Goal: Task Accomplishment & Management: Complete application form

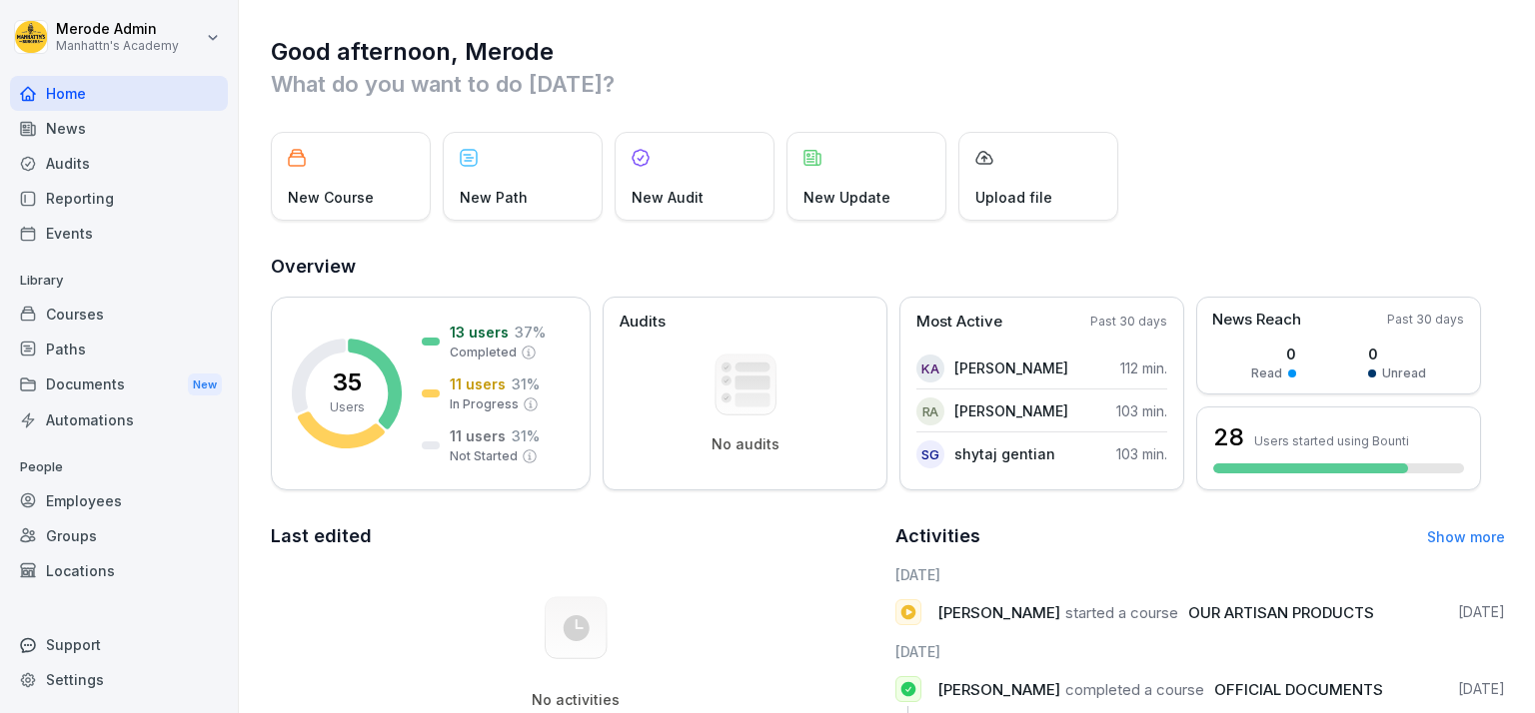
click at [78, 92] on div "Home" at bounding box center [119, 93] width 218 height 35
click at [68, 126] on div "News" at bounding box center [119, 128] width 218 height 35
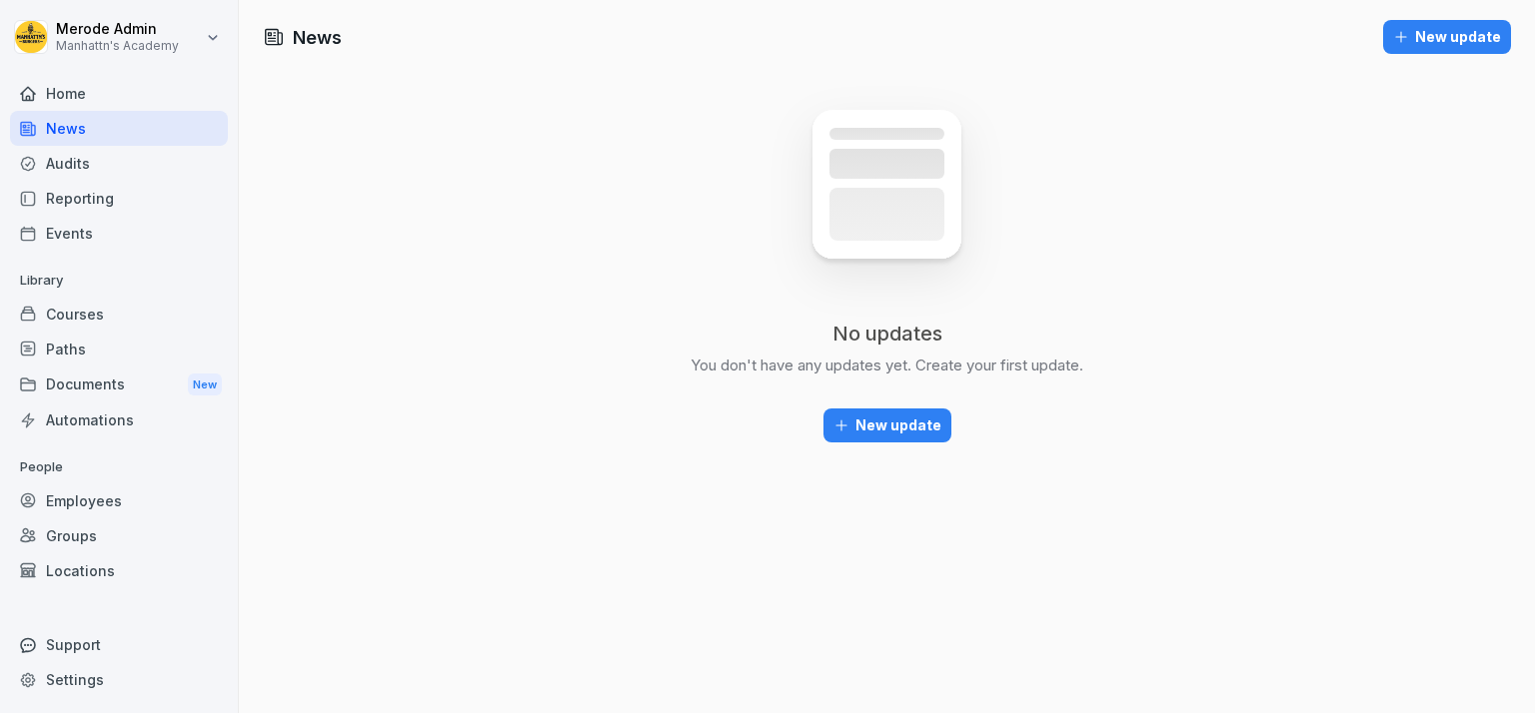
click at [65, 148] on div "Audits" at bounding box center [119, 163] width 218 height 35
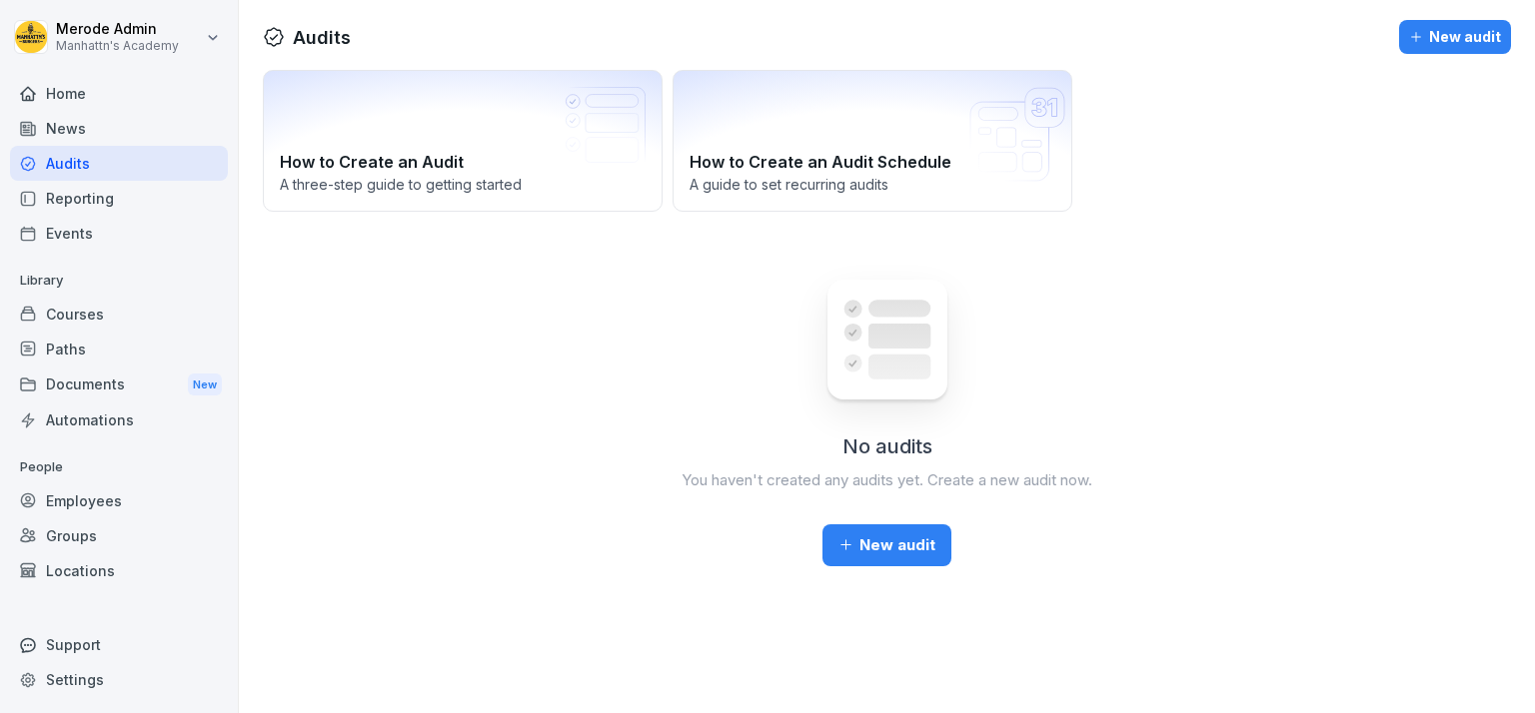
click at [66, 195] on div "Reporting" at bounding box center [119, 198] width 218 height 35
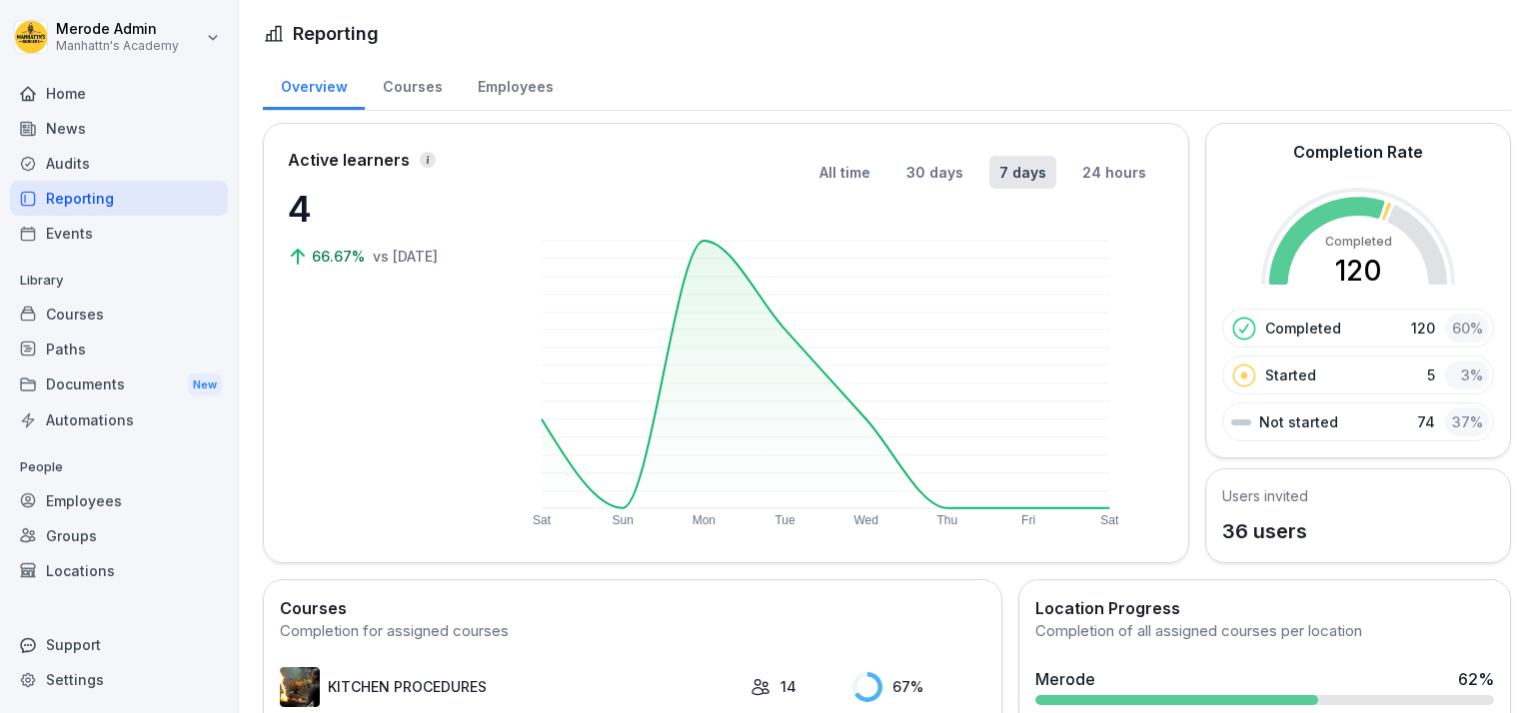
click at [62, 231] on div "Events" at bounding box center [119, 233] width 218 height 35
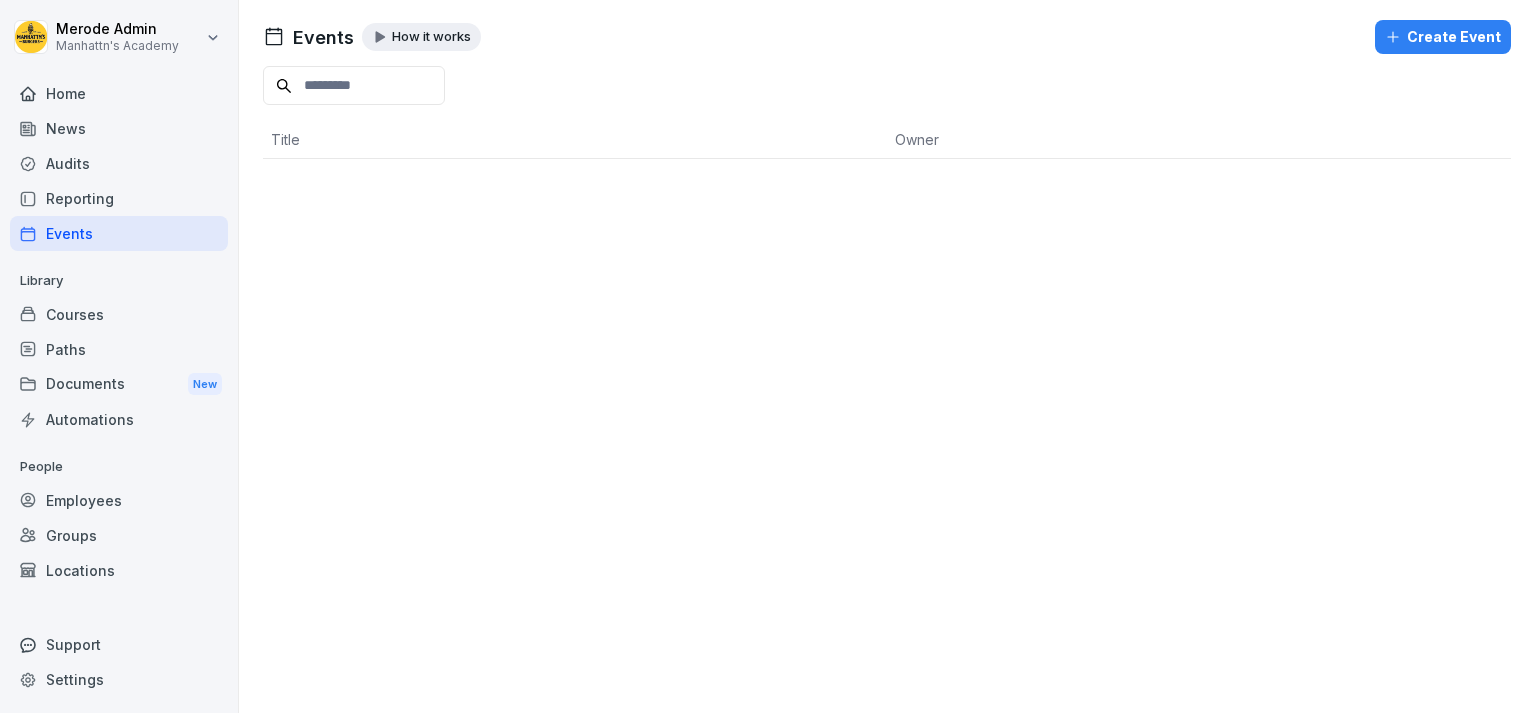
click at [62, 314] on div "Courses" at bounding box center [119, 314] width 218 height 35
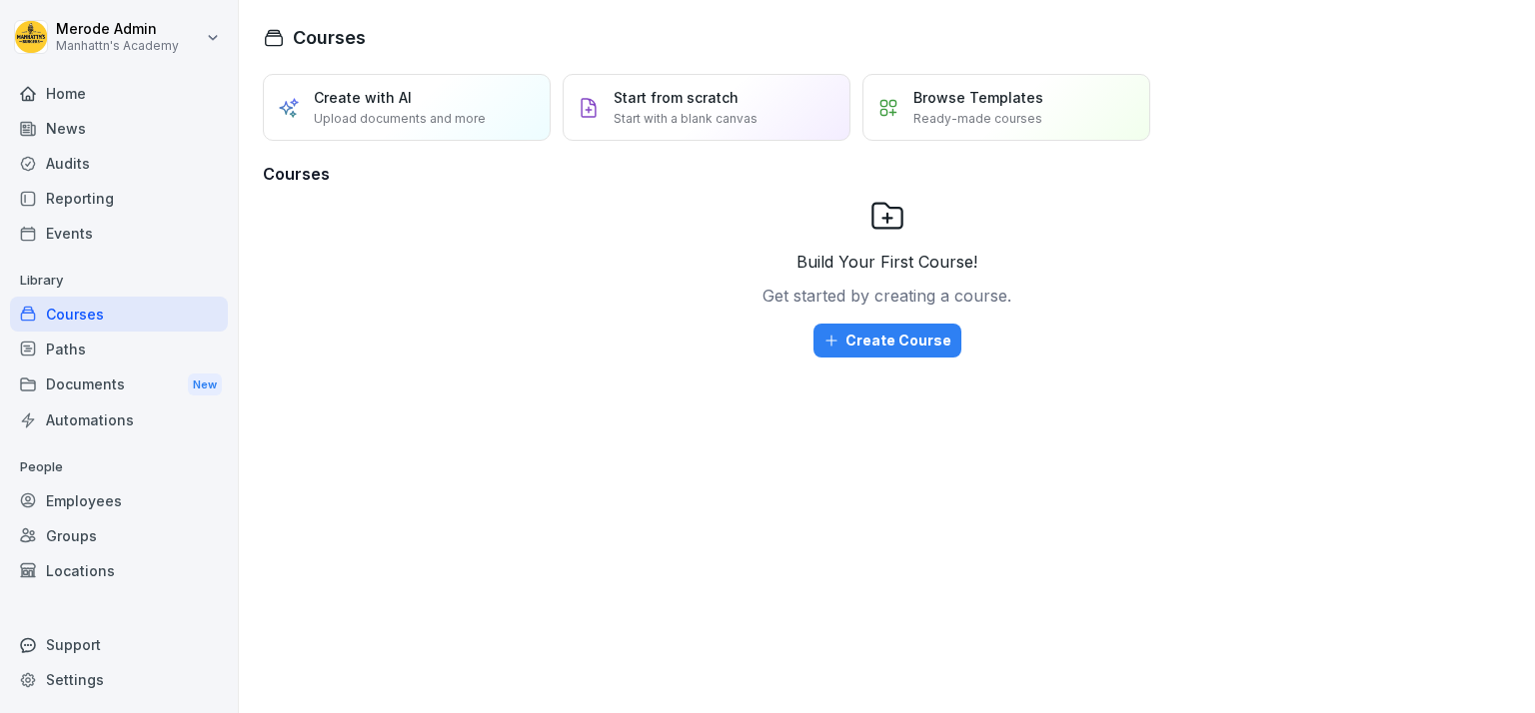
click at [62, 354] on div "Paths" at bounding box center [119, 349] width 218 height 35
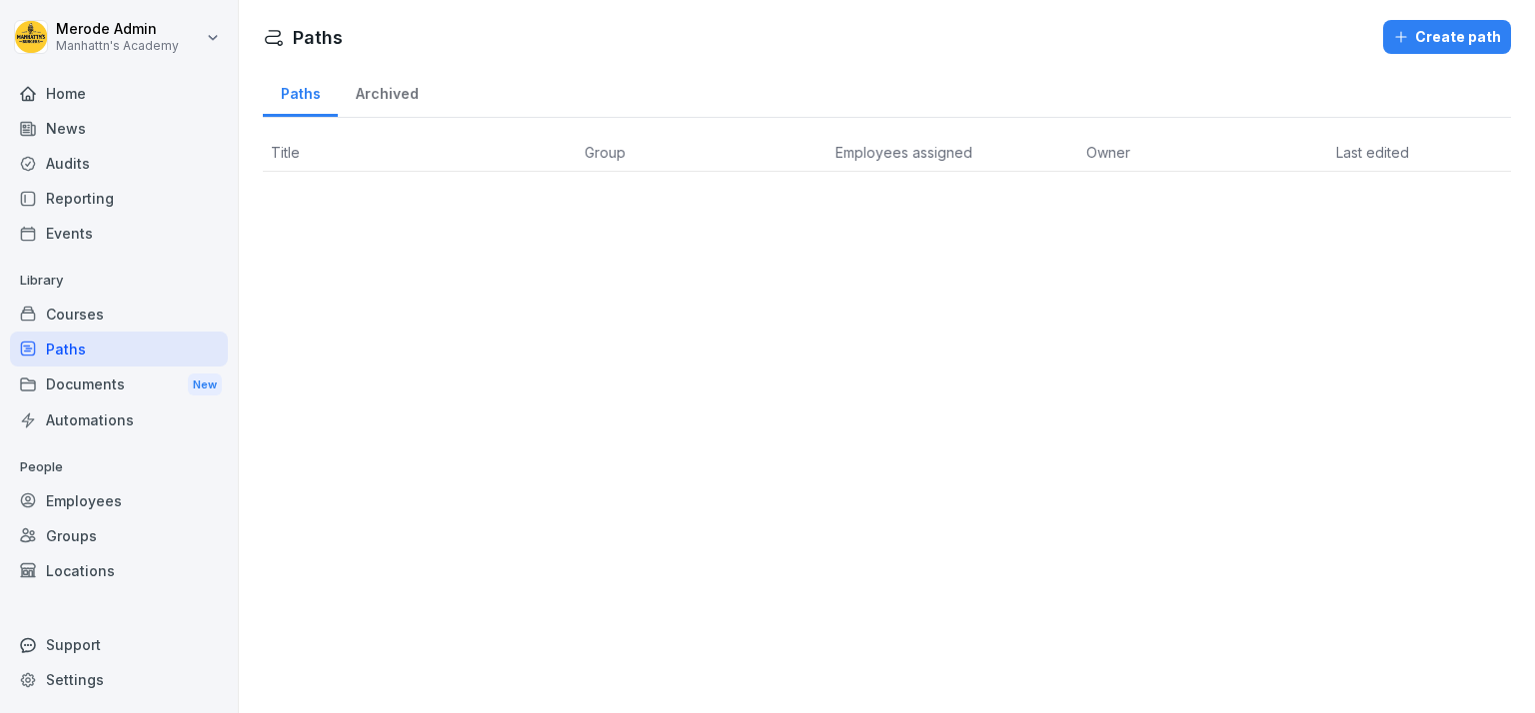
click at [76, 384] on div "Documents New" at bounding box center [119, 385] width 218 height 37
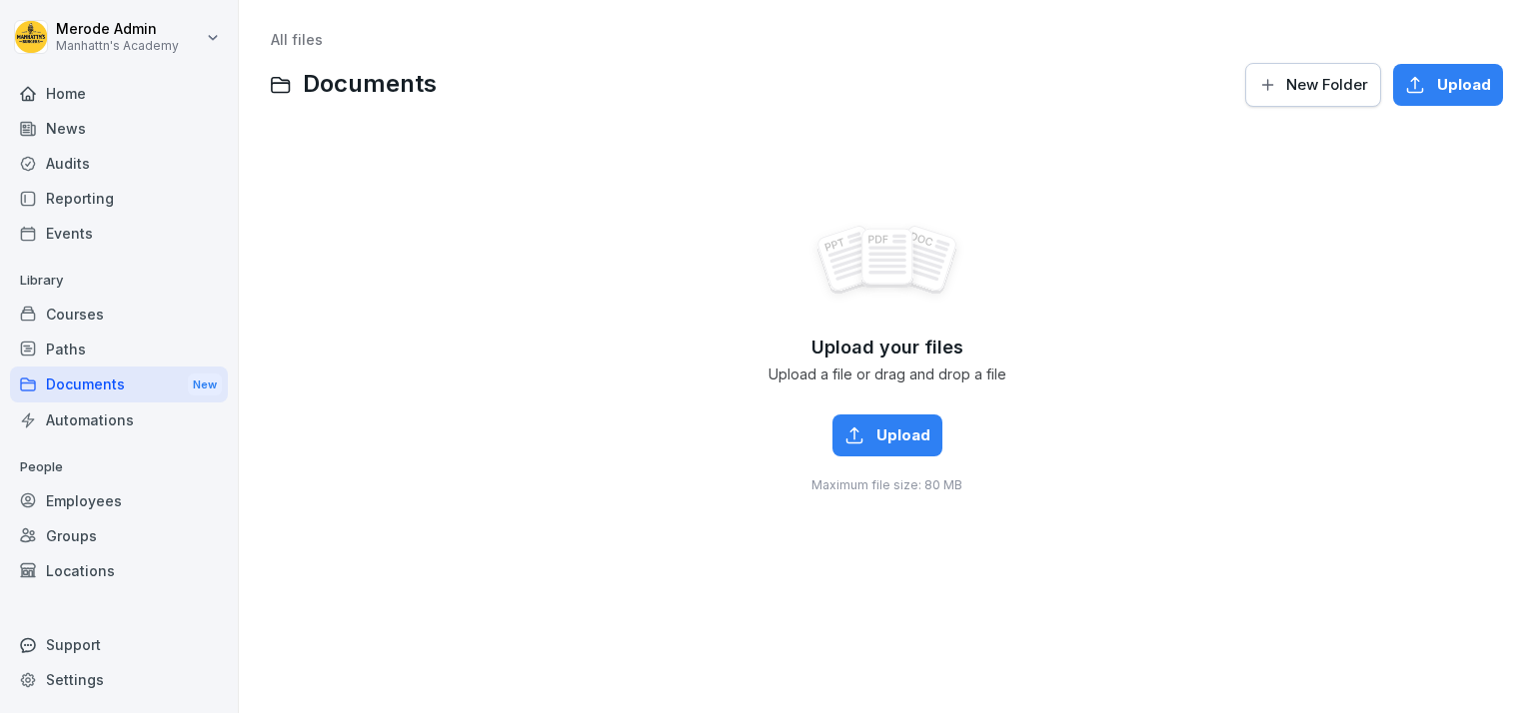
click at [86, 427] on div "Automations" at bounding box center [119, 420] width 218 height 35
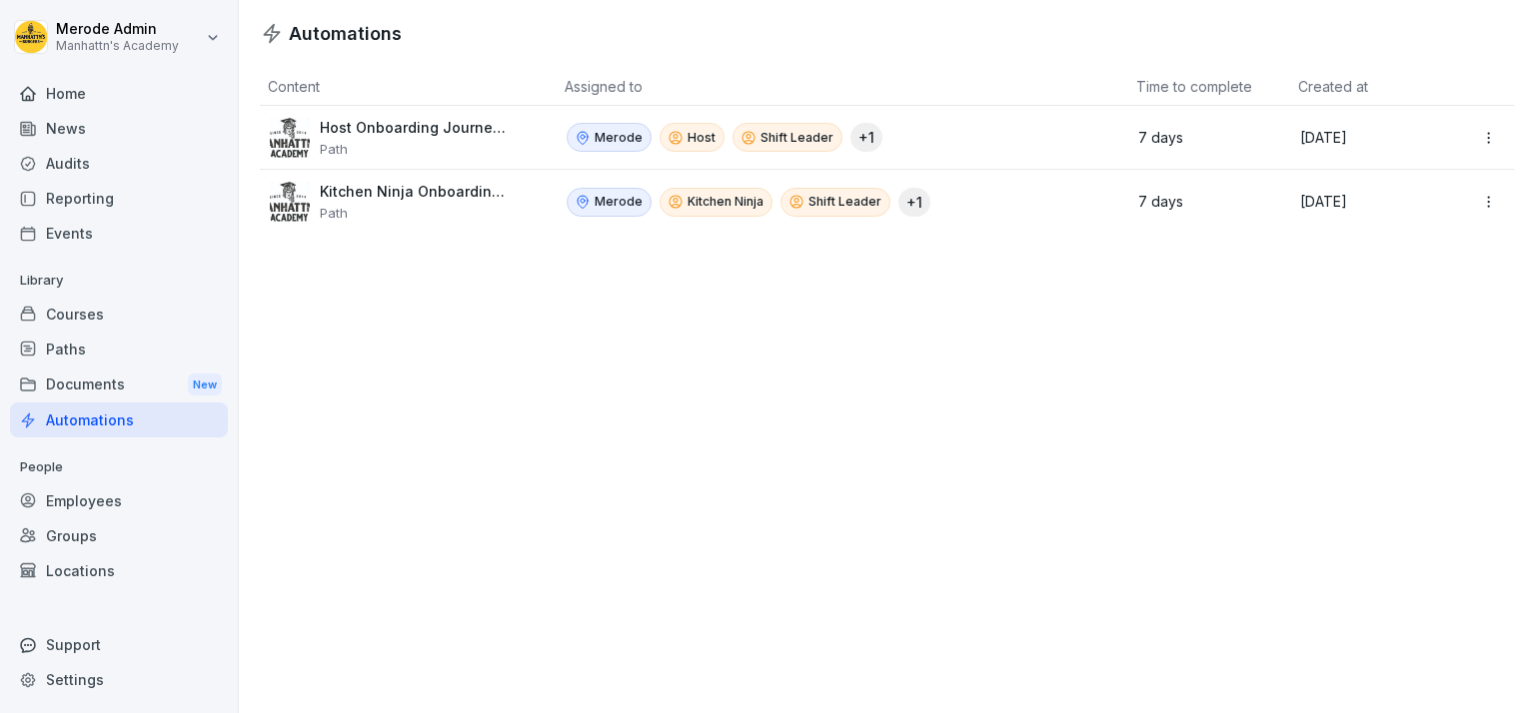
click at [70, 498] on div "Employees" at bounding box center [119, 501] width 218 height 35
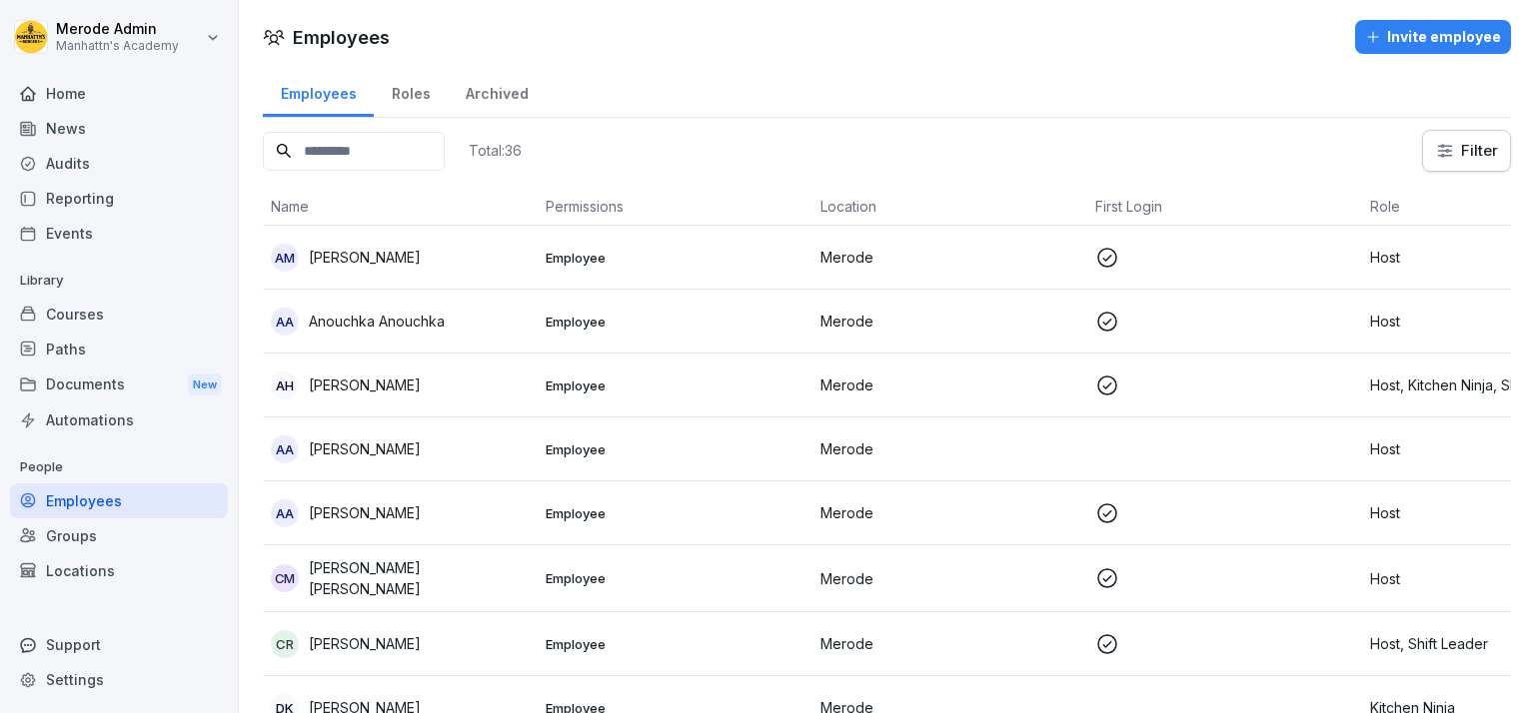
click at [1423, 36] on div "Invite employee" at bounding box center [1433, 37] width 136 height 22
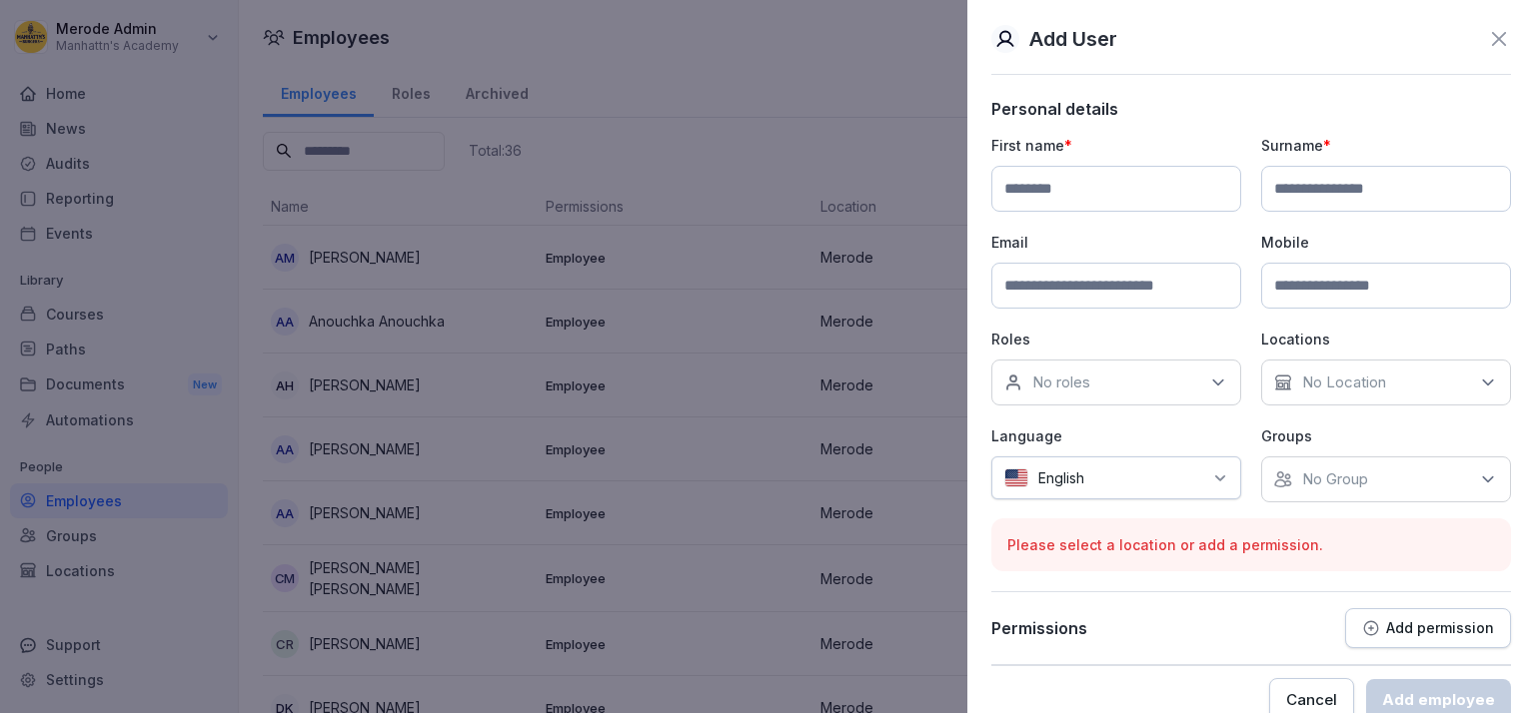
click at [1101, 279] on input at bounding box center [1116, 286] width 250 height 46
paste input "**********"
type input "**********"
click at [1131, 194] on input at bounding box center [1116, 189] width 250 height 46
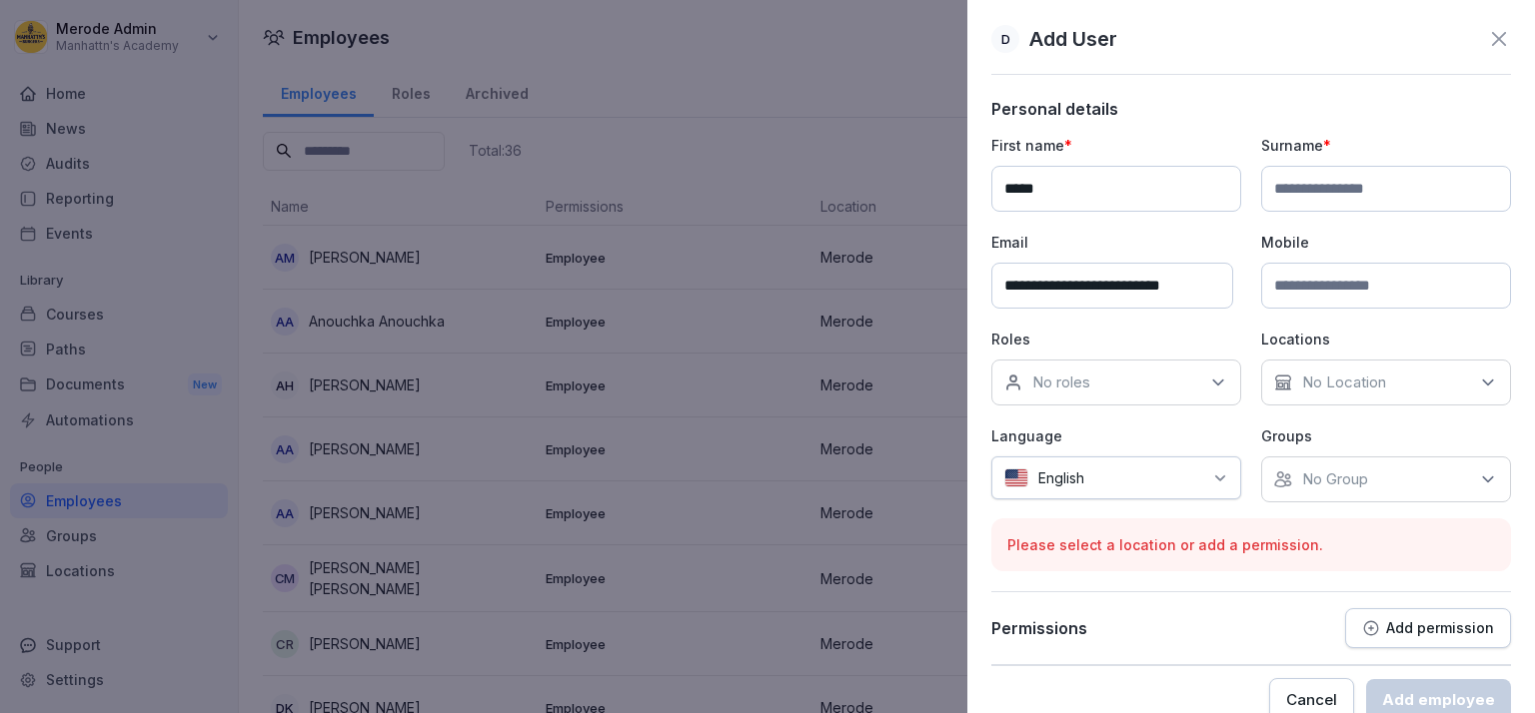
type input "*****"
click at [1396, 194] on input at bounding box center [1386, 189] width 250 height 46
type input "**********"
click at [1357, 294] on input at bounding box center [1386, 286] width 250 height 46
click at [1212, 387] on icon at bounding box center [1218, 383] width 20 height 20
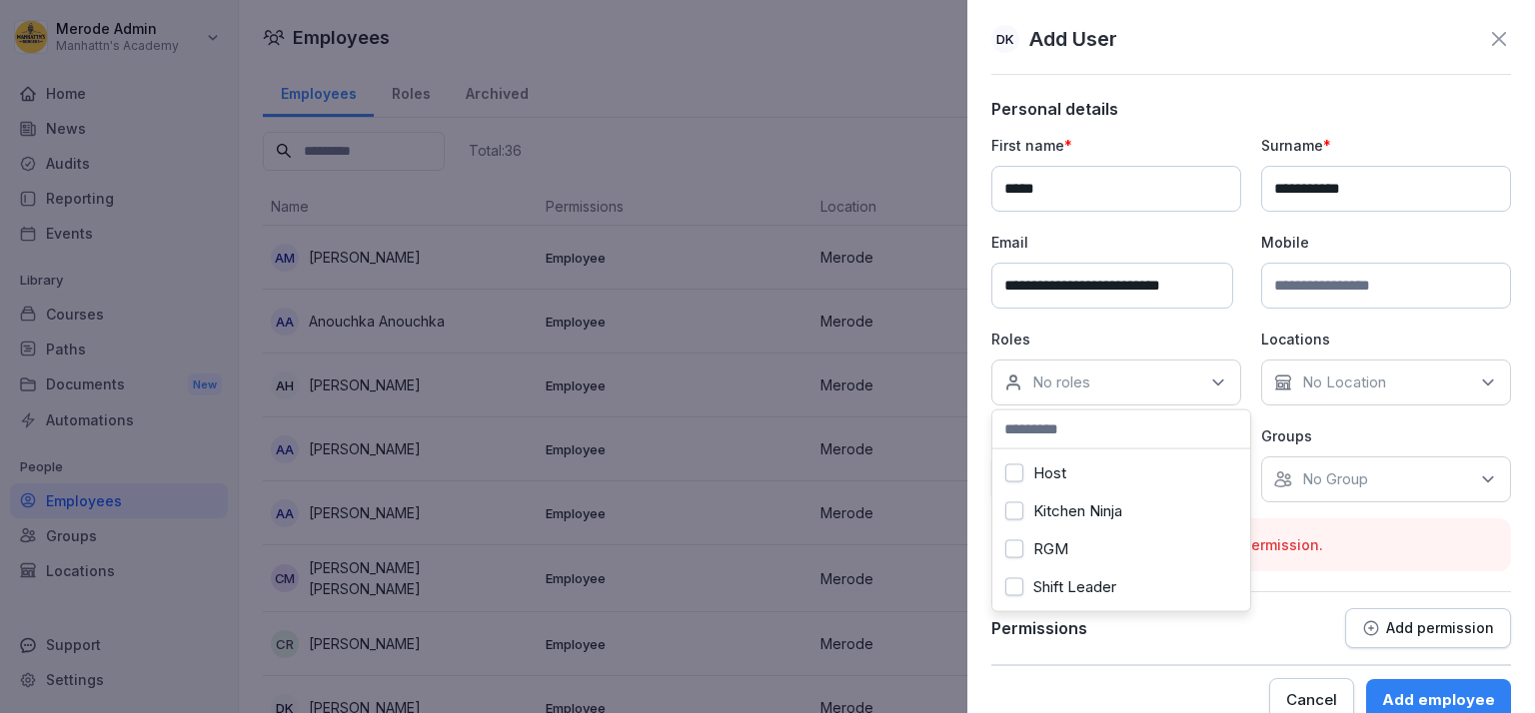
click at [1065, 508] on label "Kitchen Ninja" at bounding box center [1077, 512] width 89 height 18
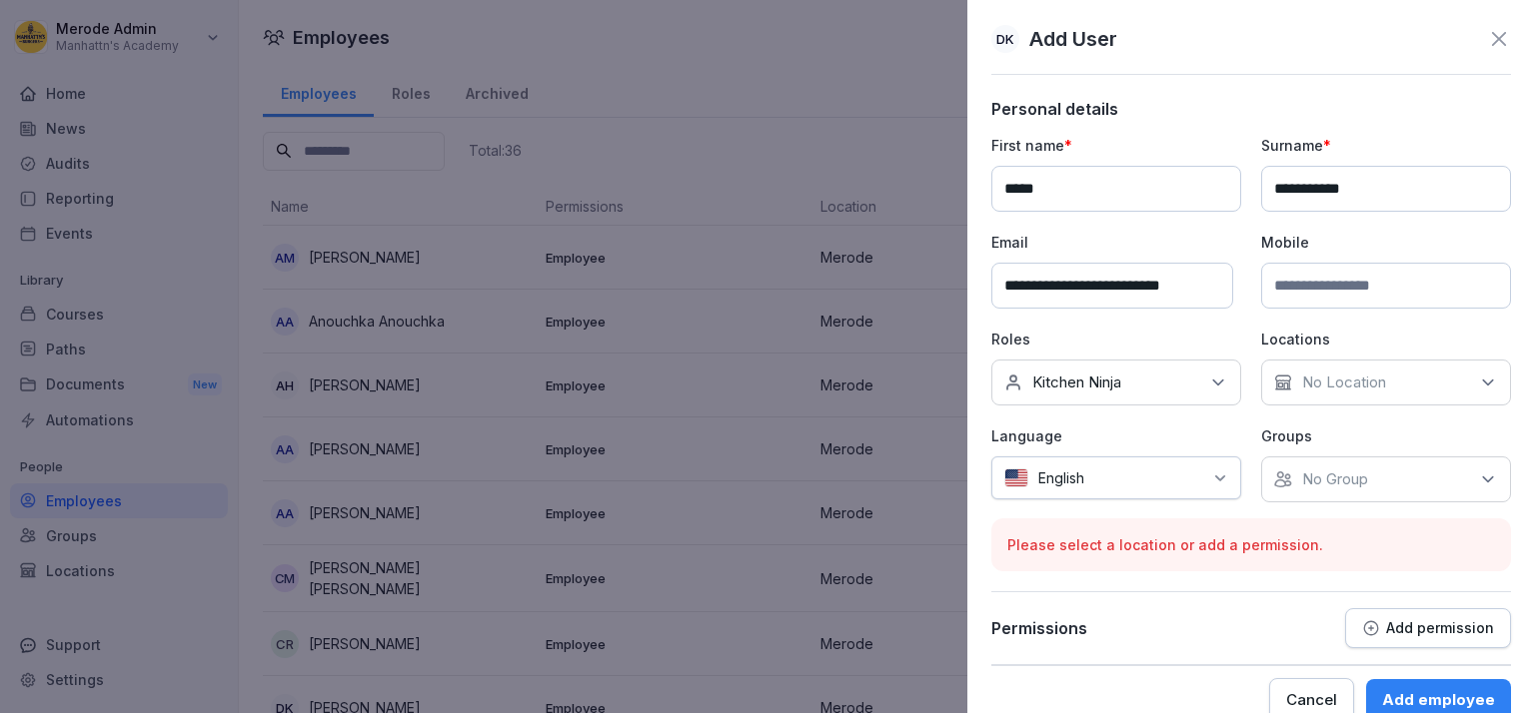
click at [1313, 376] on p "No Location" at bounding box center [1344, 383] width 84 height 20
click at [1275, 477] on button "Merode" at bounding box center [1276, 474] width 18 height 18
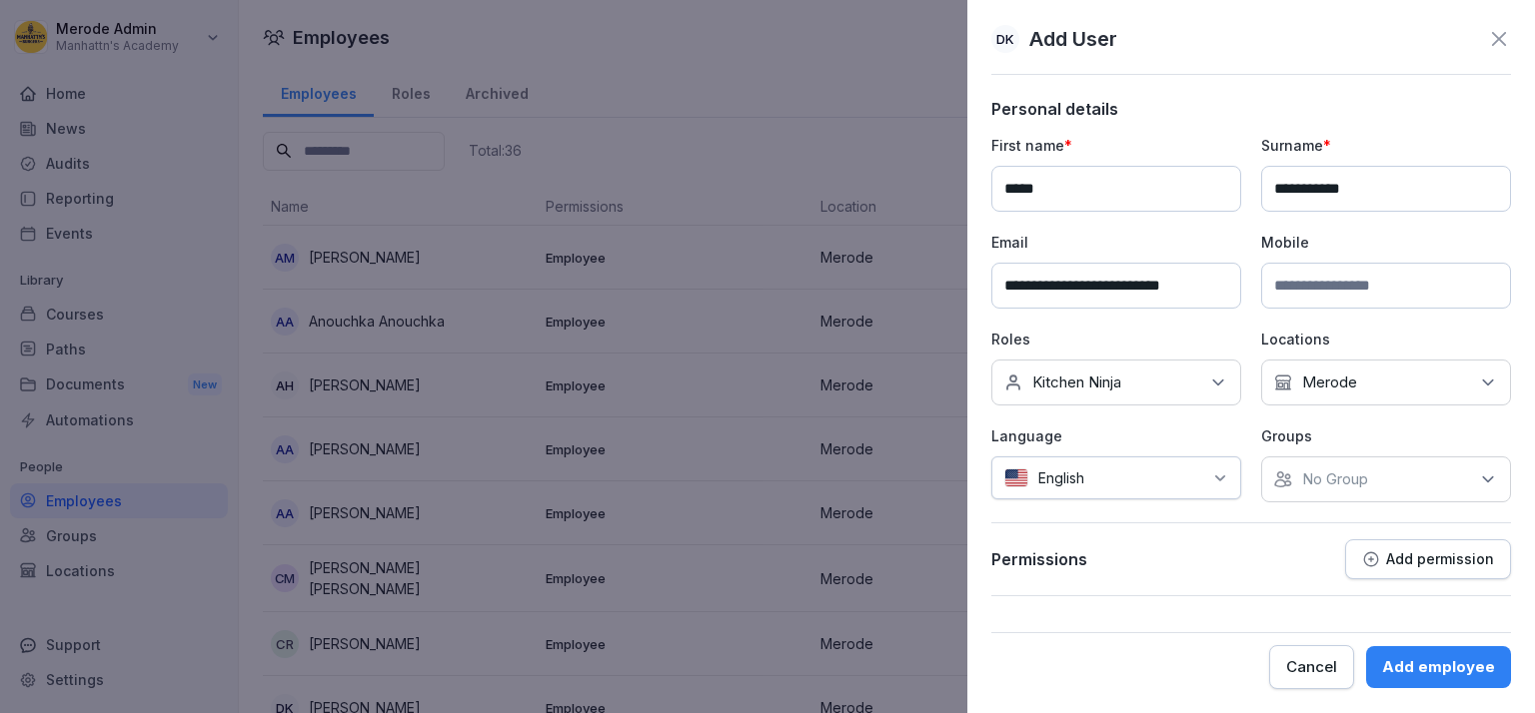
click at [1221, 480] on icon at bounding box center [1220, 479] width 16 height 16
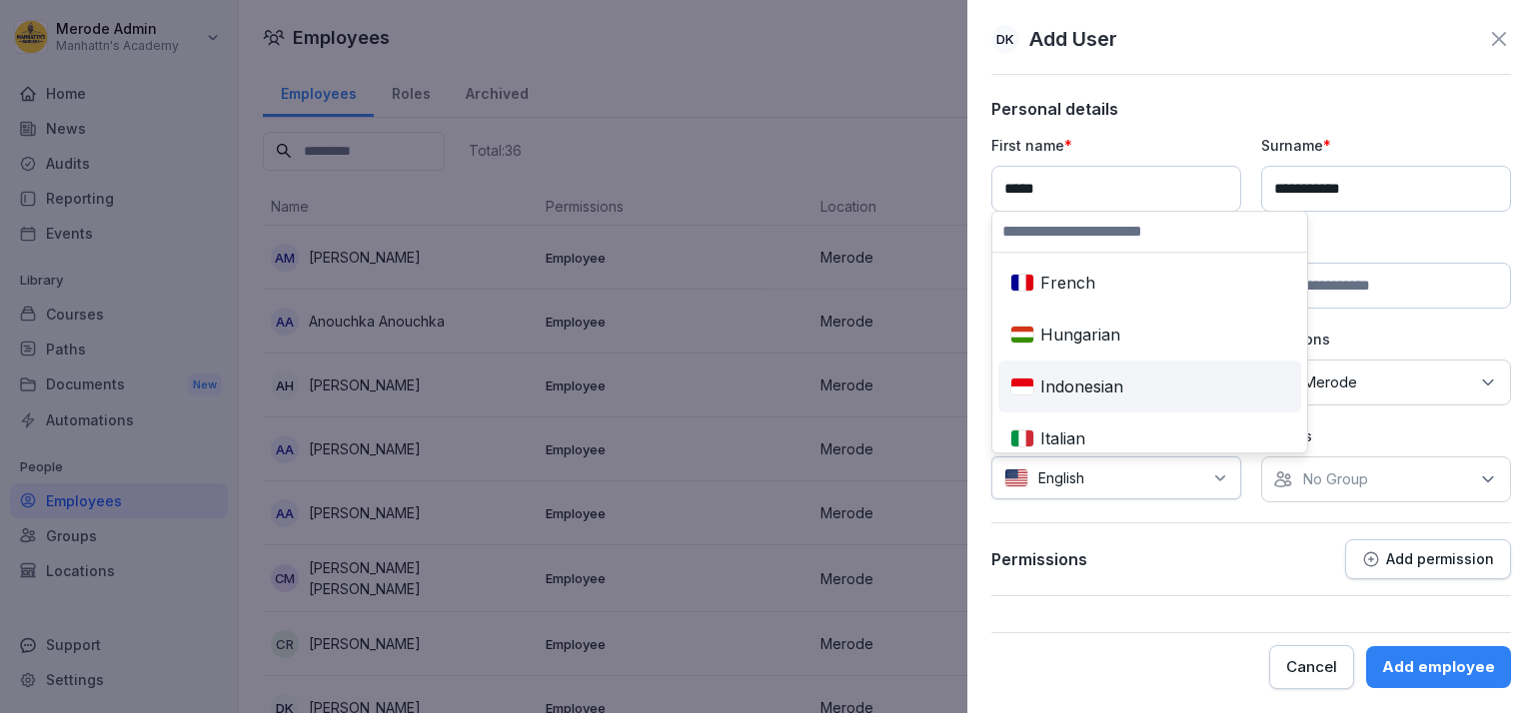
scroll to position [471, 0]
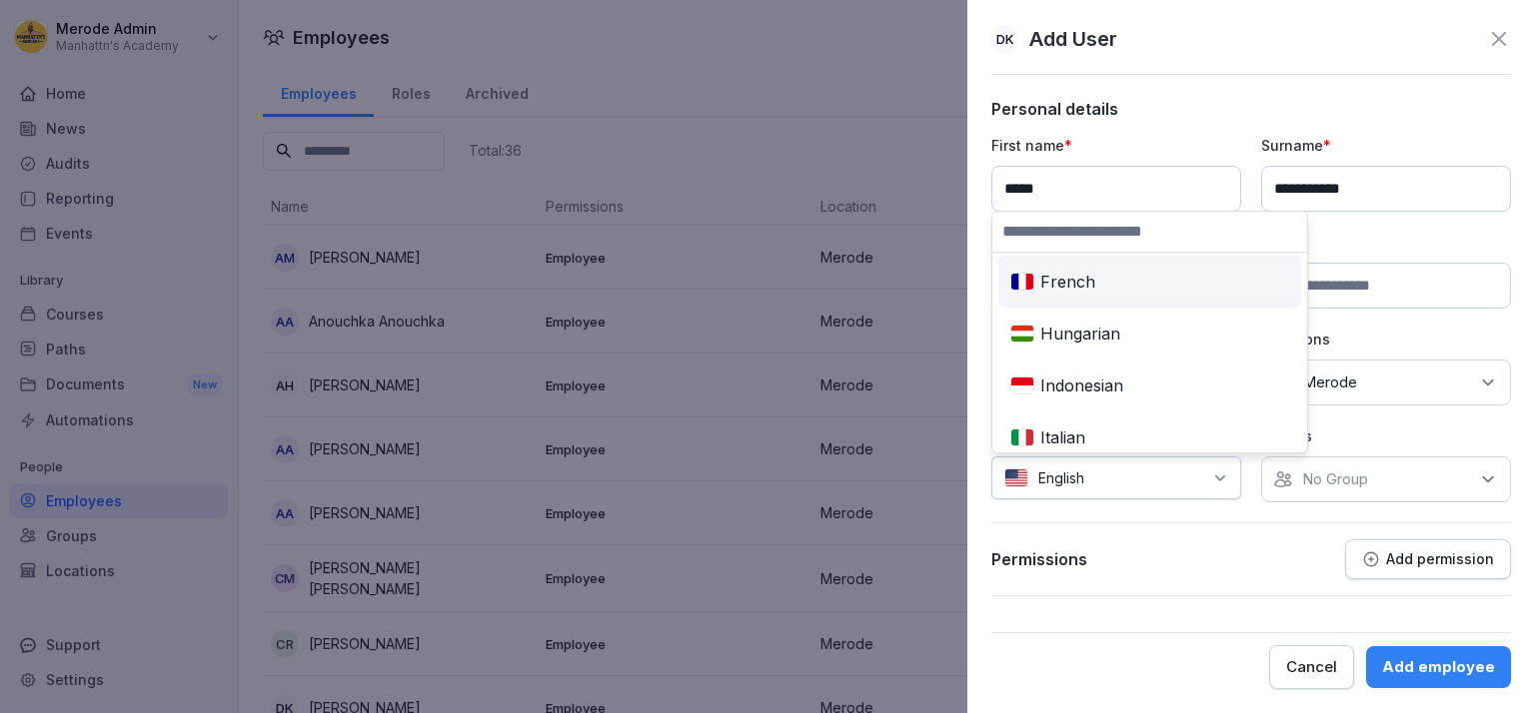
click at [1061, 281] on div "French" at bounding box center [1149, 282] width 295 height 44
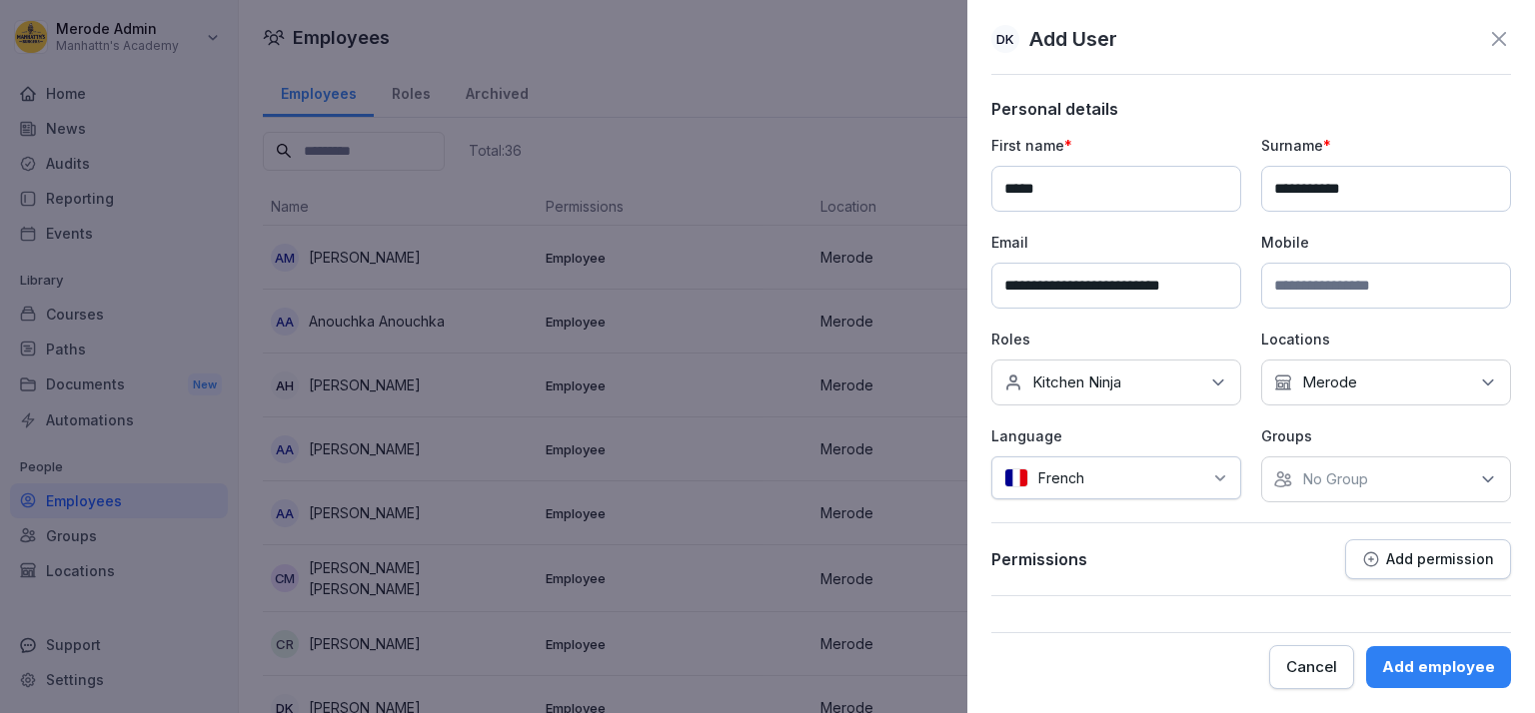
click at [1318, 486] on p "No Group" at bounding box center [1335, 480] width 66 height 20
click at [1281, 574] on button "Merode" at bounding box center [1284, 570] width 18 height 18
click at [1218, 540] on div "Permissions Add permission" at bounding box center [1251, 560] width 520 height 40
click at [1426, 666] on div "Add employee" at bounding box center [1438, 667] width 113 height 22
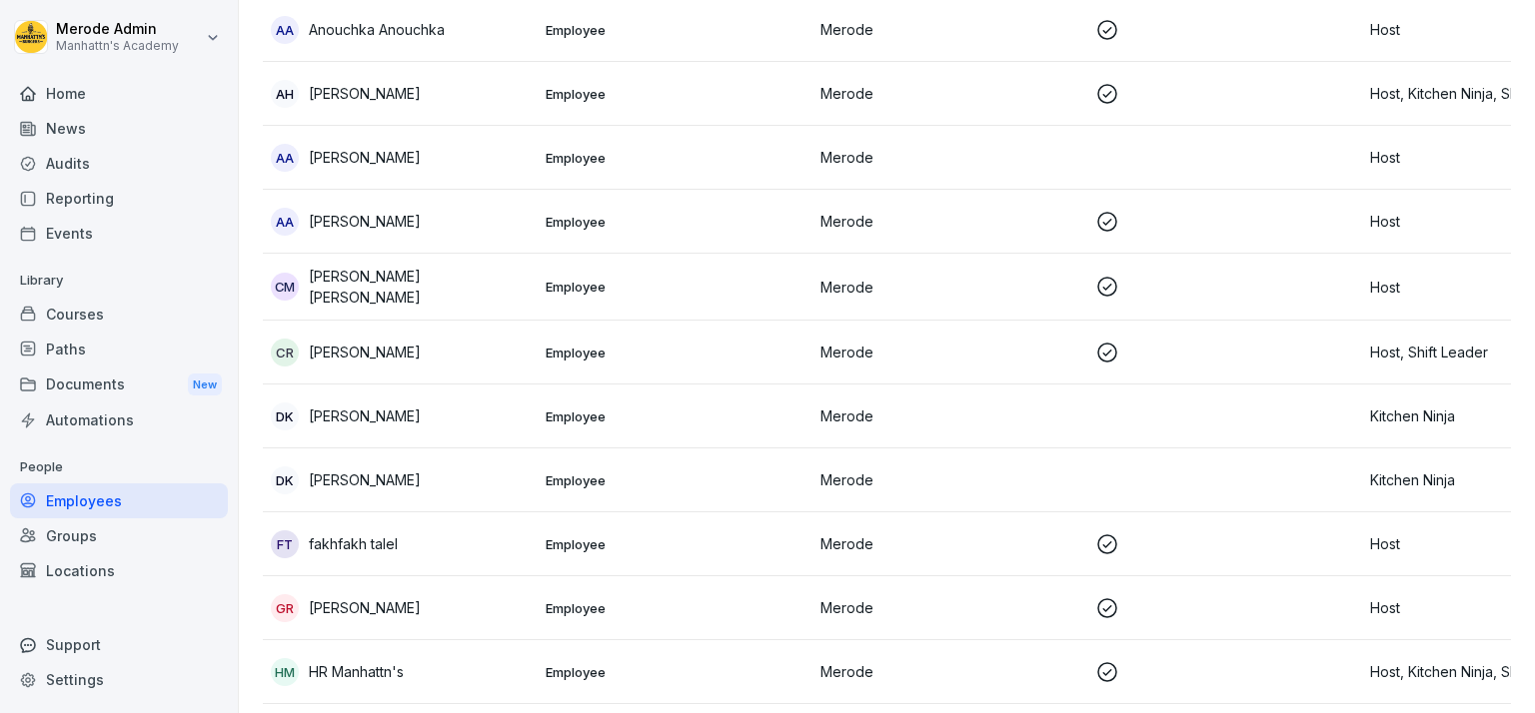
scroll to position [0, 0]
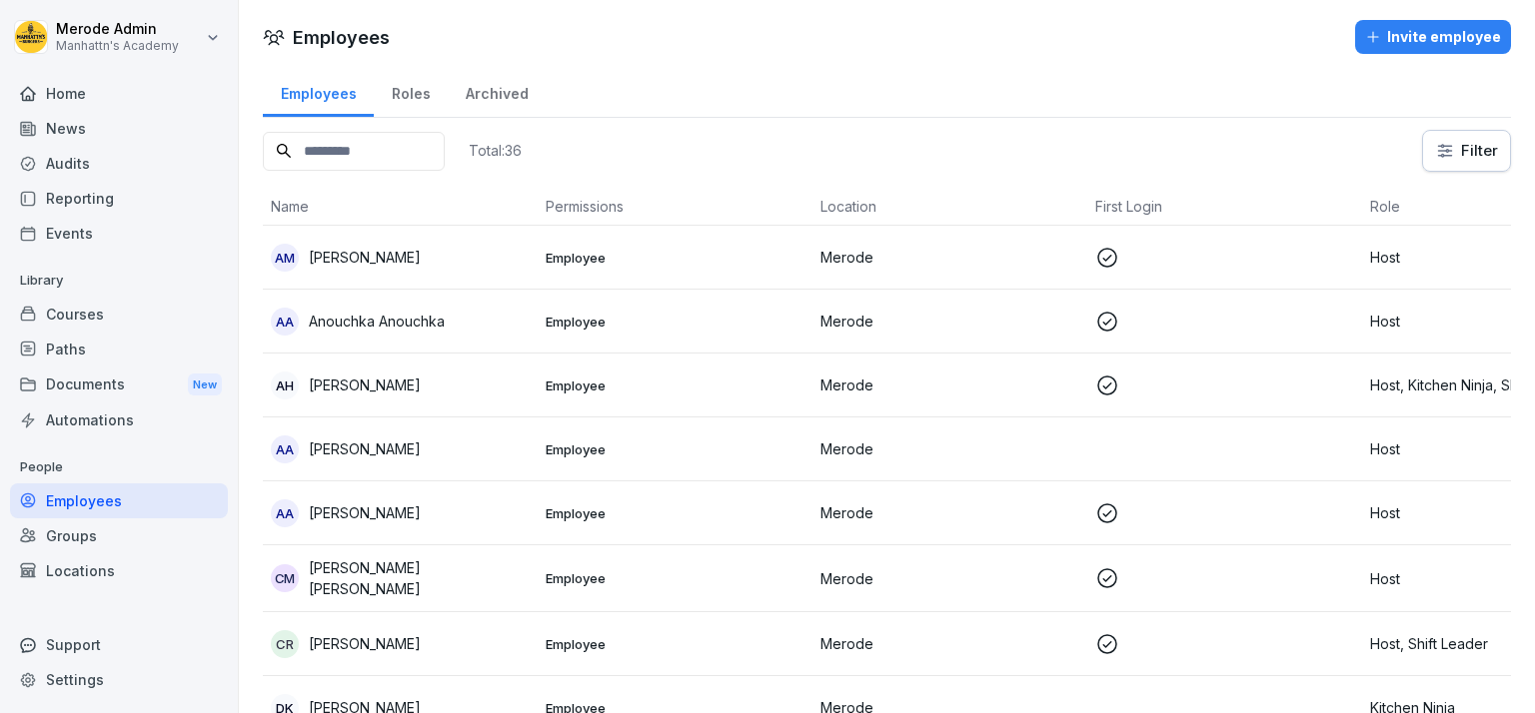
click at [418, 94] on div "Roles" at bounding box center [411, 91] width 74 height 51
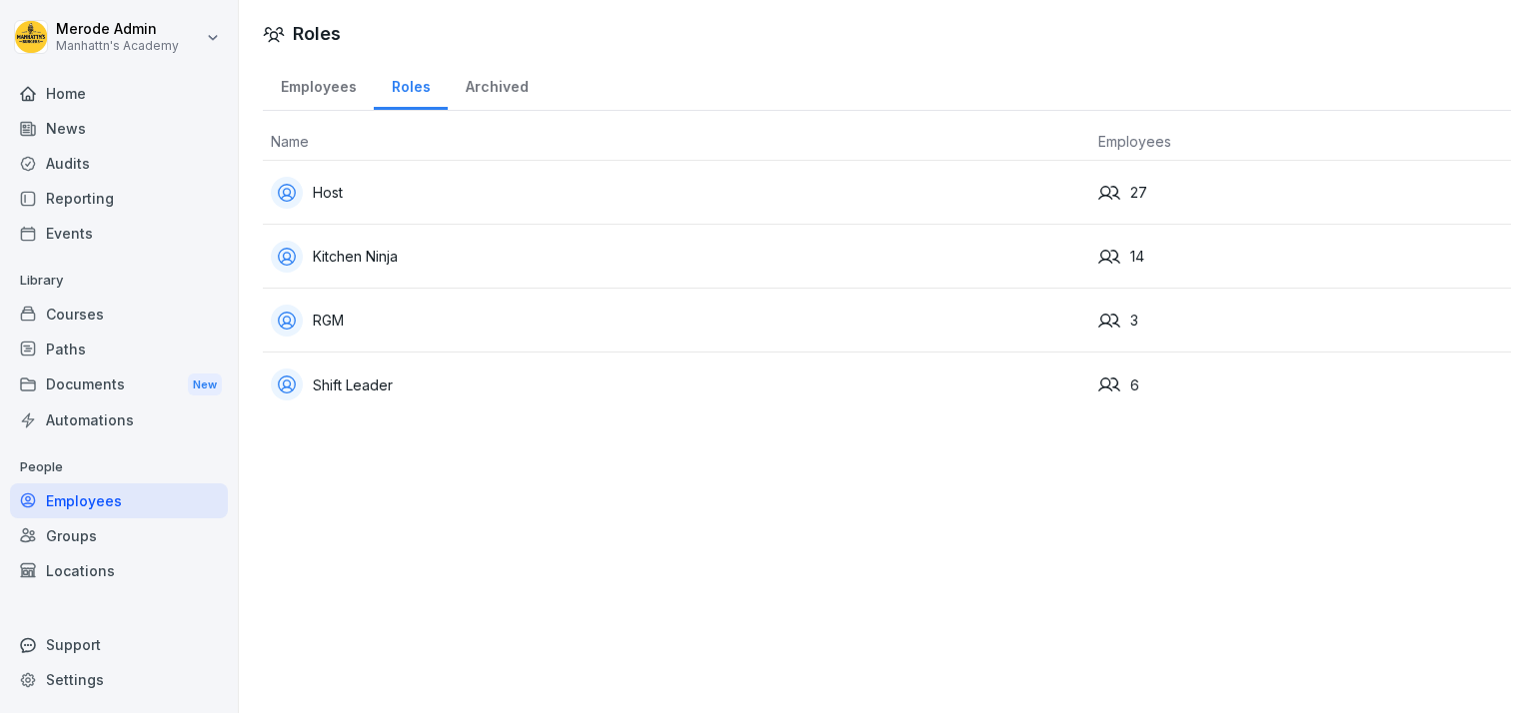
click at [339, 322] on div "RGM" at bounding box center [676, 321] width 811 height 32
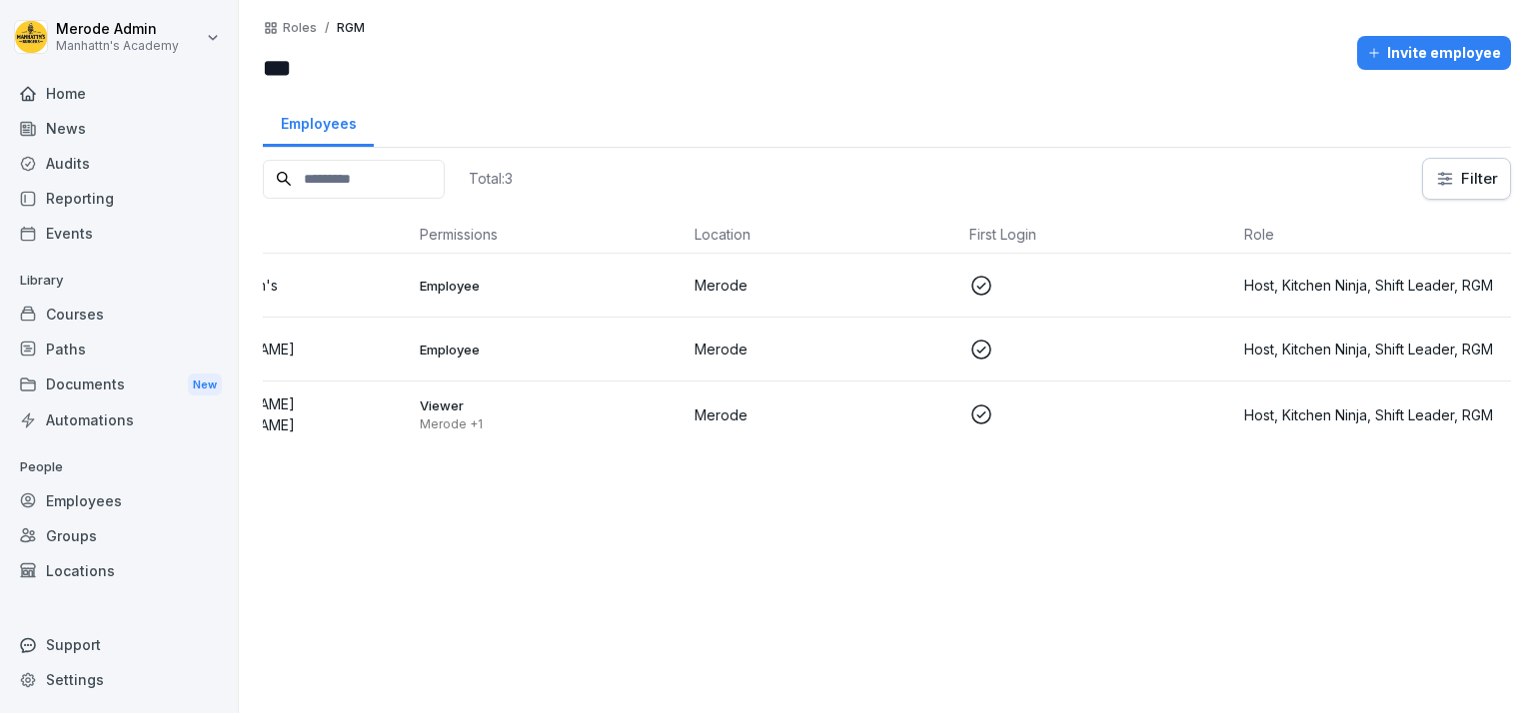
scroll to position [0, 143]
click at [1430, 42] on div "Invite employee" at bounding box center [1434, 53] width 134 height 22
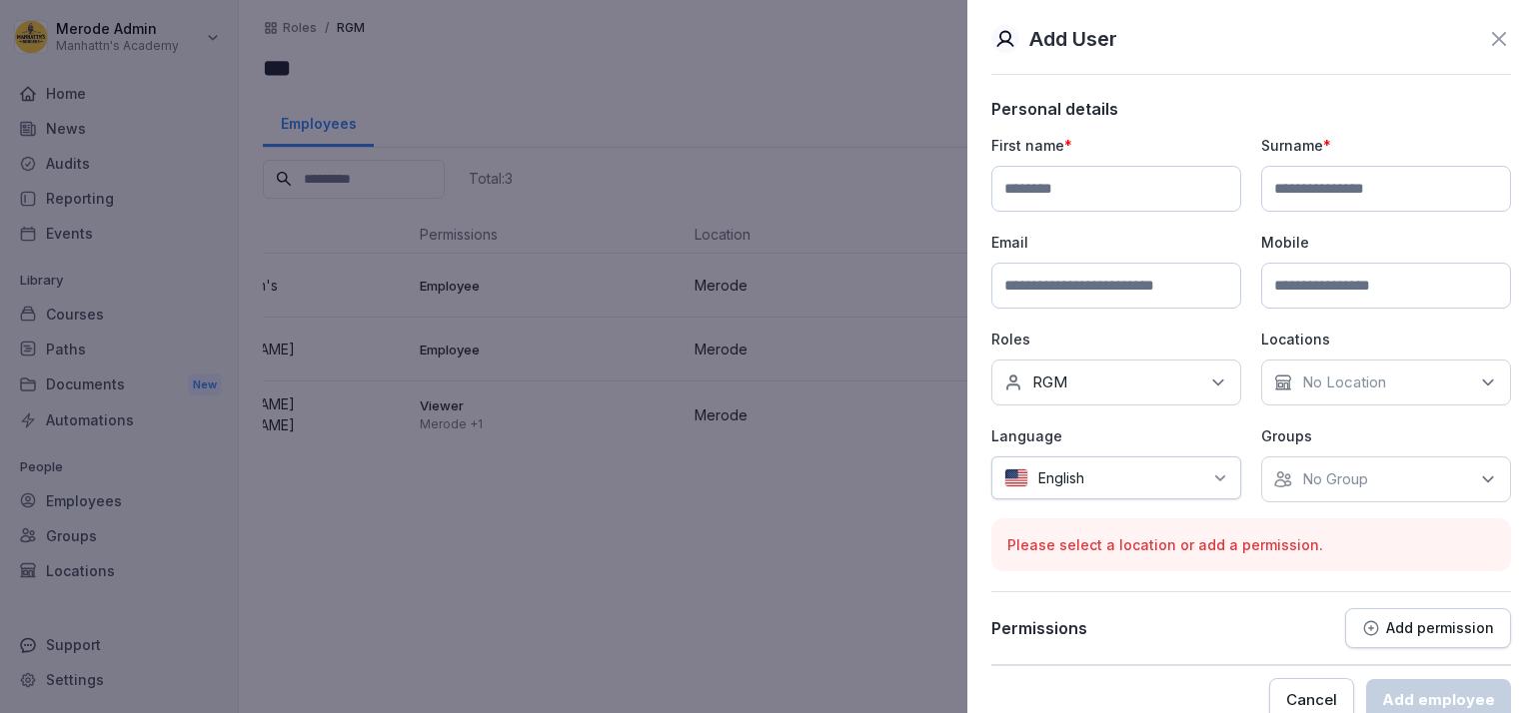
type input "*"
type input "***"
click at [1265, 201] on input at bounding box center [1386, 189] width 250 height 46
type input "*****"
click at [1059, 293] on input at bounding box center [1116, 286] width 250 height 46
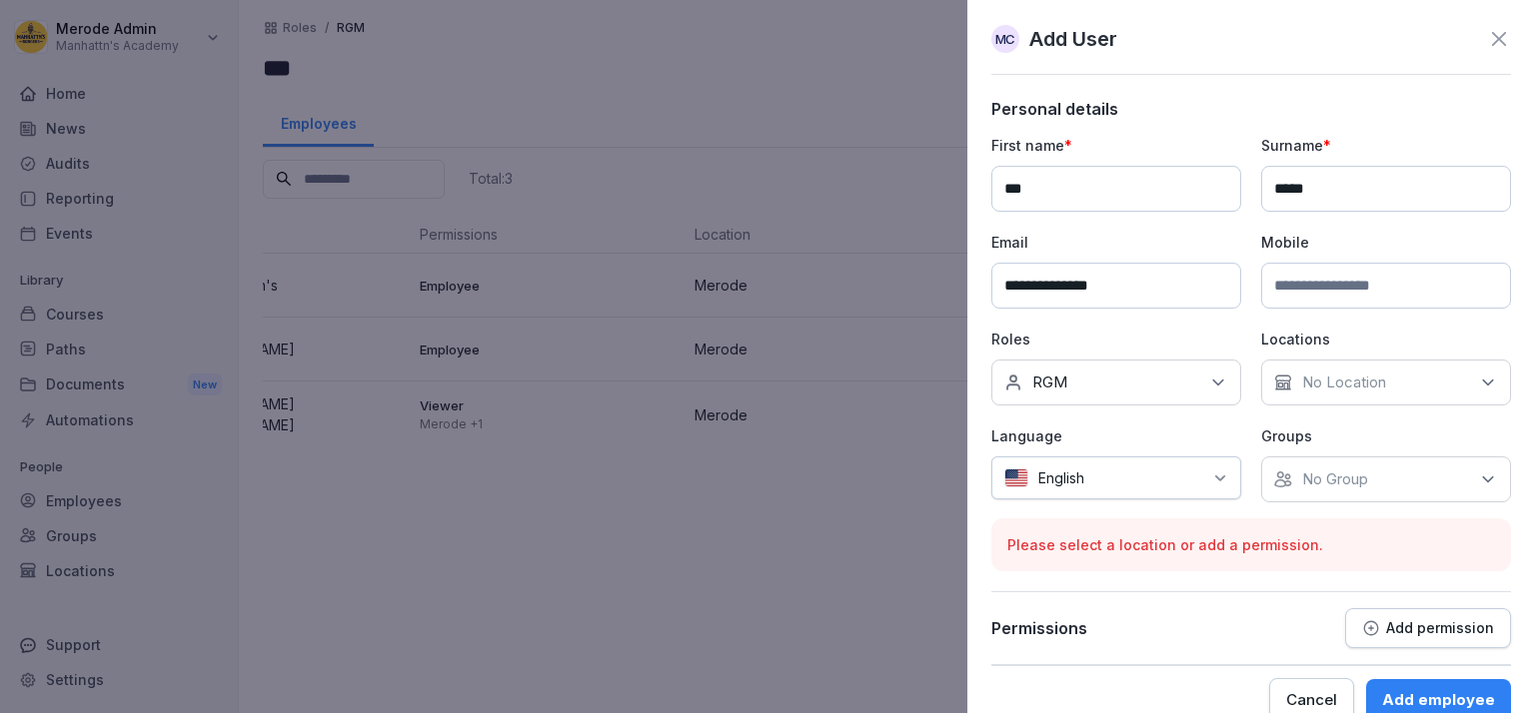
type input "**********"
click at [1213, 382] on icon at bounding box center [1218, 383] width 10 height 5
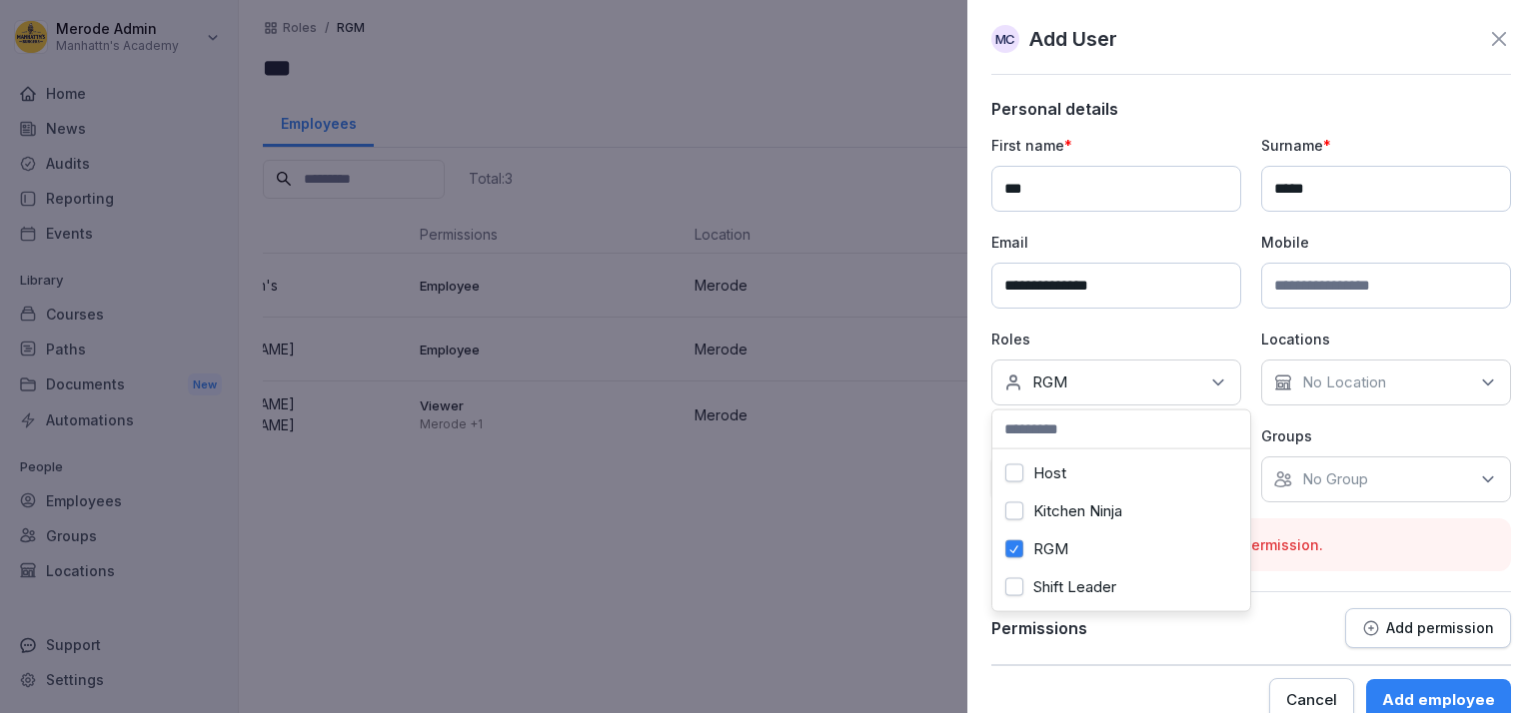
scroll to position [0, 0]
click at [1098, 549] on div "RGM" at bounding box center [1121, 550] width 248 height 38
click at [1101, 322] on div "**********" at bounding box center [1251, 319] width 520 height 368
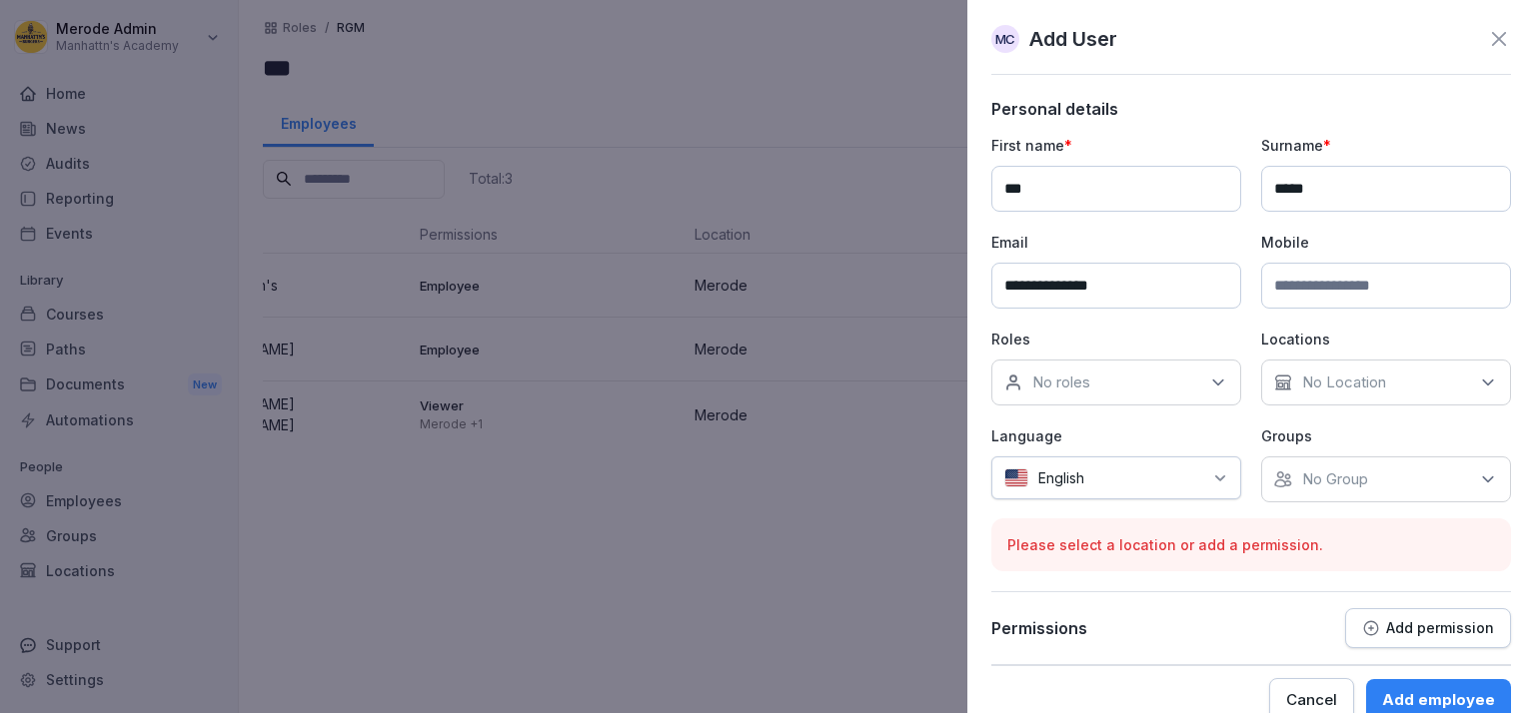
click at [1095, 369] on div "No roles" at bounding box center [1116, 383] width 250 height 46
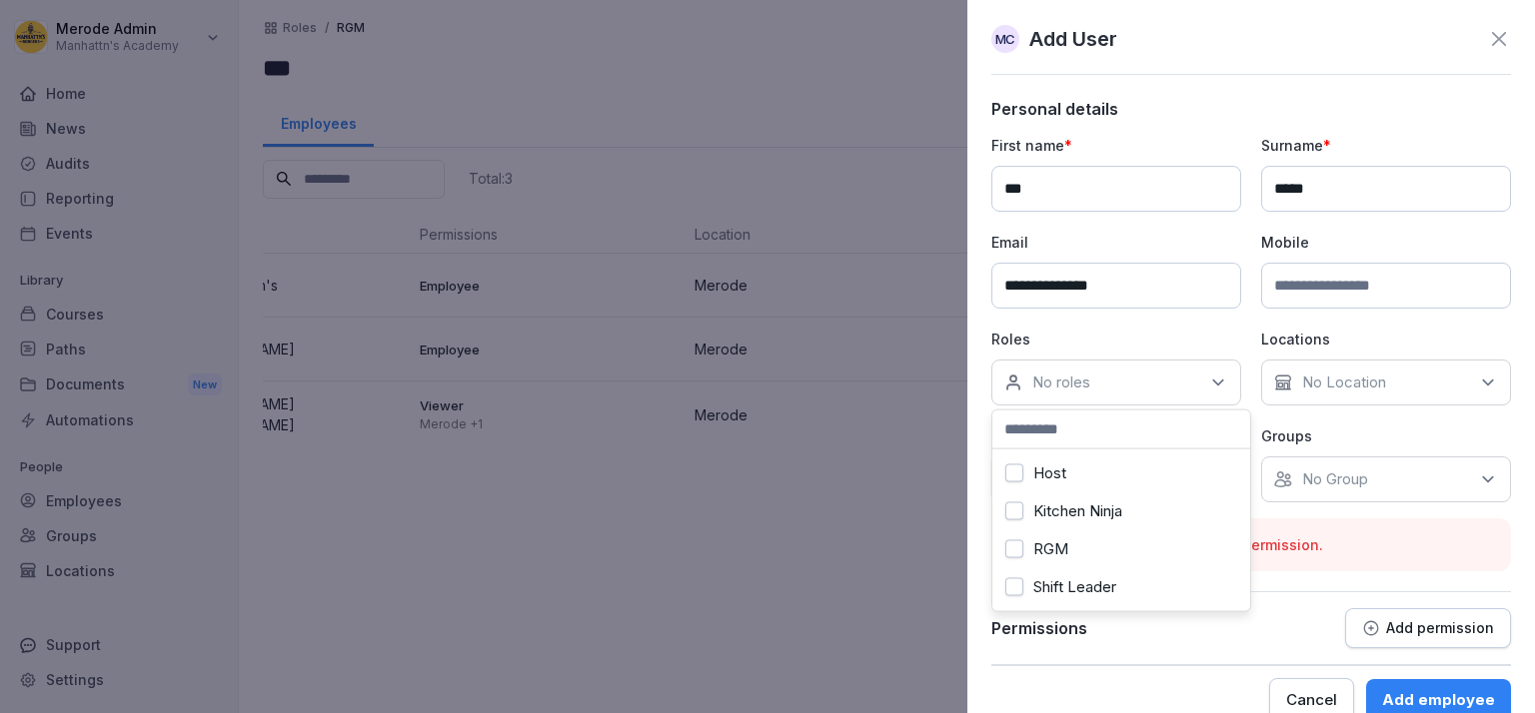
click at [1010, 550] on button "RGM" at bounding box center [1014, 550] width 18 height 18
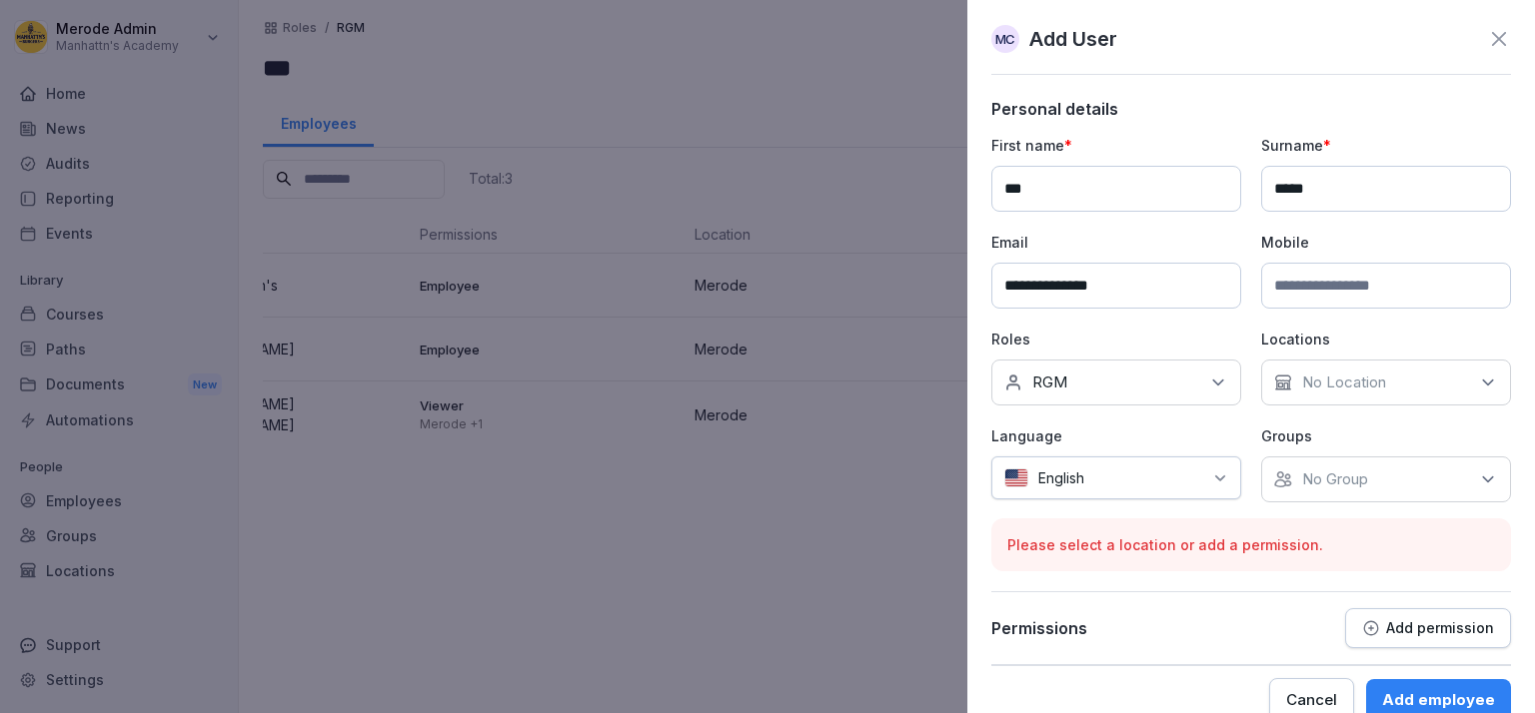
click at [1349, 375] on p "No Location" at bounding box center [1344, 383] width 84 height 20
click at [1393, 550] on p "Please select a location or add a permission." at bounding box center [1251, 545] width 488 height 21
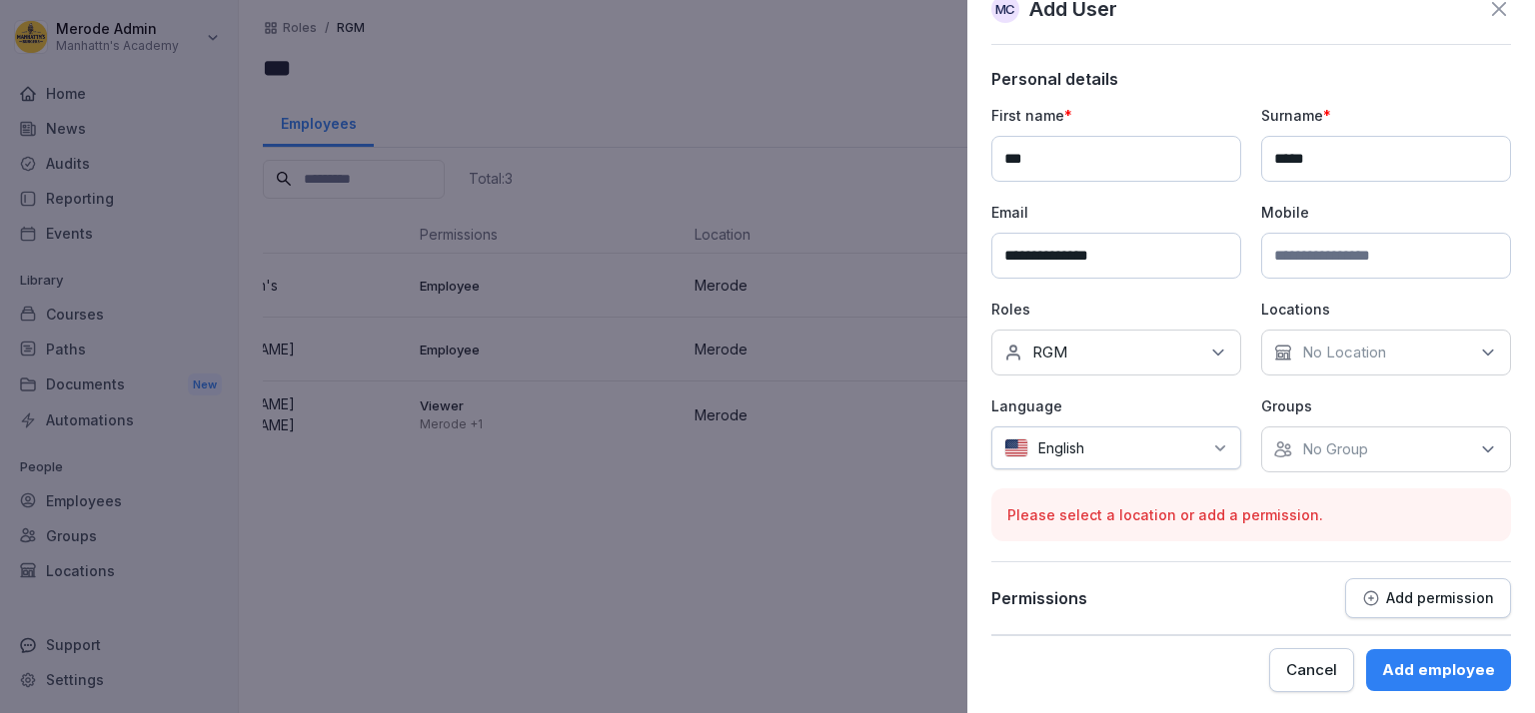
click at [1478, 348] on icon at bounding box center [1488, 353] width 20 height 20
click at [1267, 438] on button "Merode" at bounding box center [1276, 443] width 18 height 18
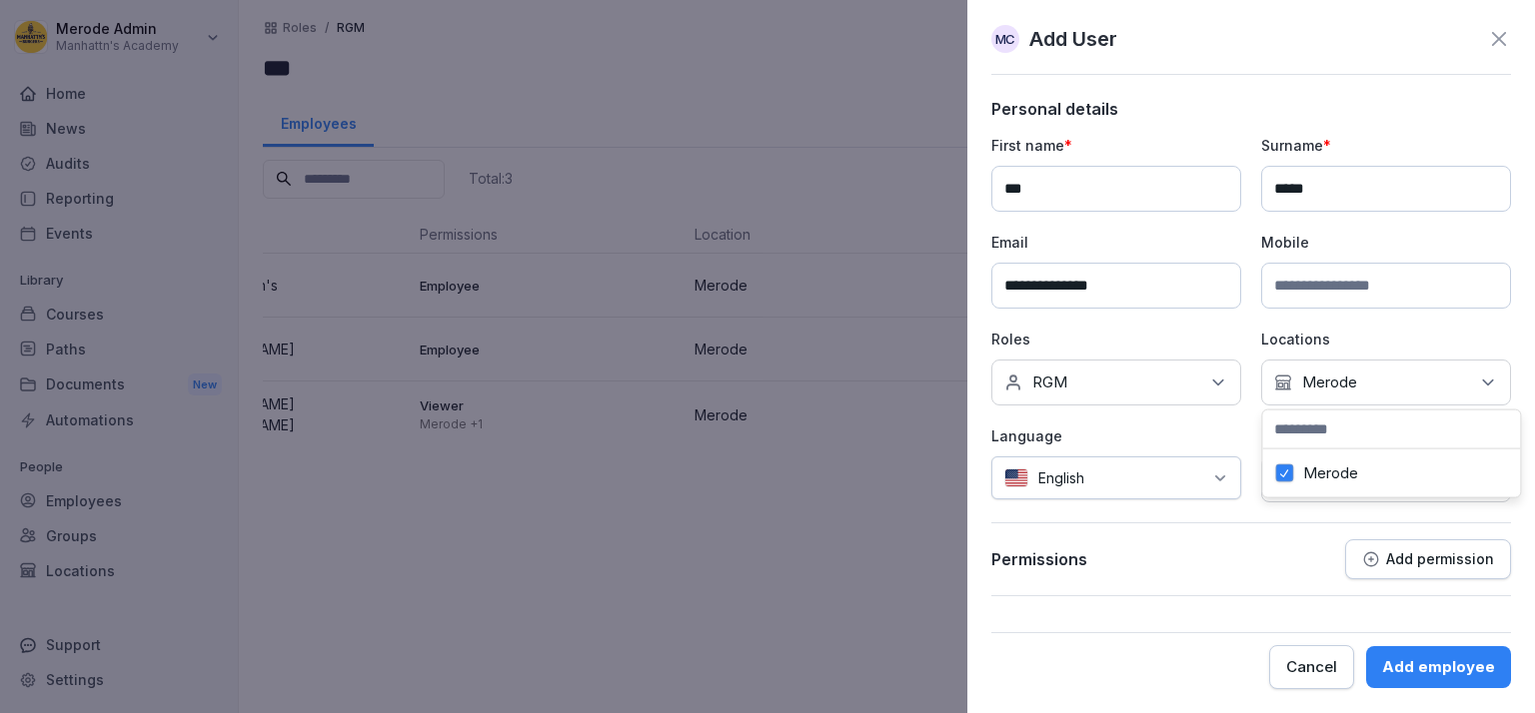
scroll to position [0, 0]
click at [1186, 441] on p "Language" at bounding box center [1116, 436] width 250 height 21
click at [1349, 471] on p "No Group" at bounding box center [1335, 480] width 66 height 20
click at [1278, 566] on button "Merode" at bounding box center [1284, 570] width 18 height 18
click at [1194, 536] on div "**********" at bounding box center [1251, 348] width 520 height 498
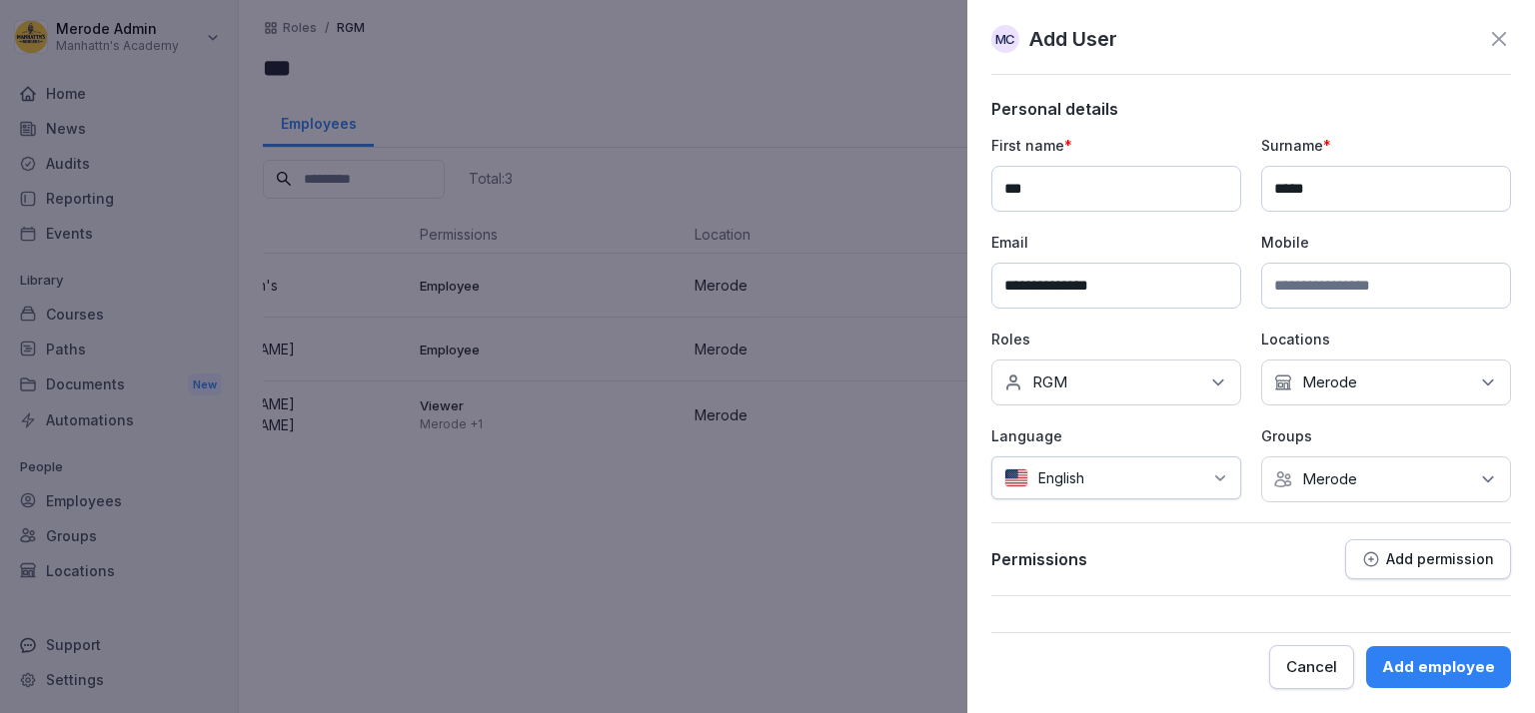
click at [1330, 292] on input at bounding box center [1386, 286] width 250 height 46
type input "**********"
click at [1213, 386] on icon at bounding box center [1218, 383] width 20 height 20
click at [1012, 512] on button "Kitchen Ninja" at bounding box center [1014, 512] width 18 height 18
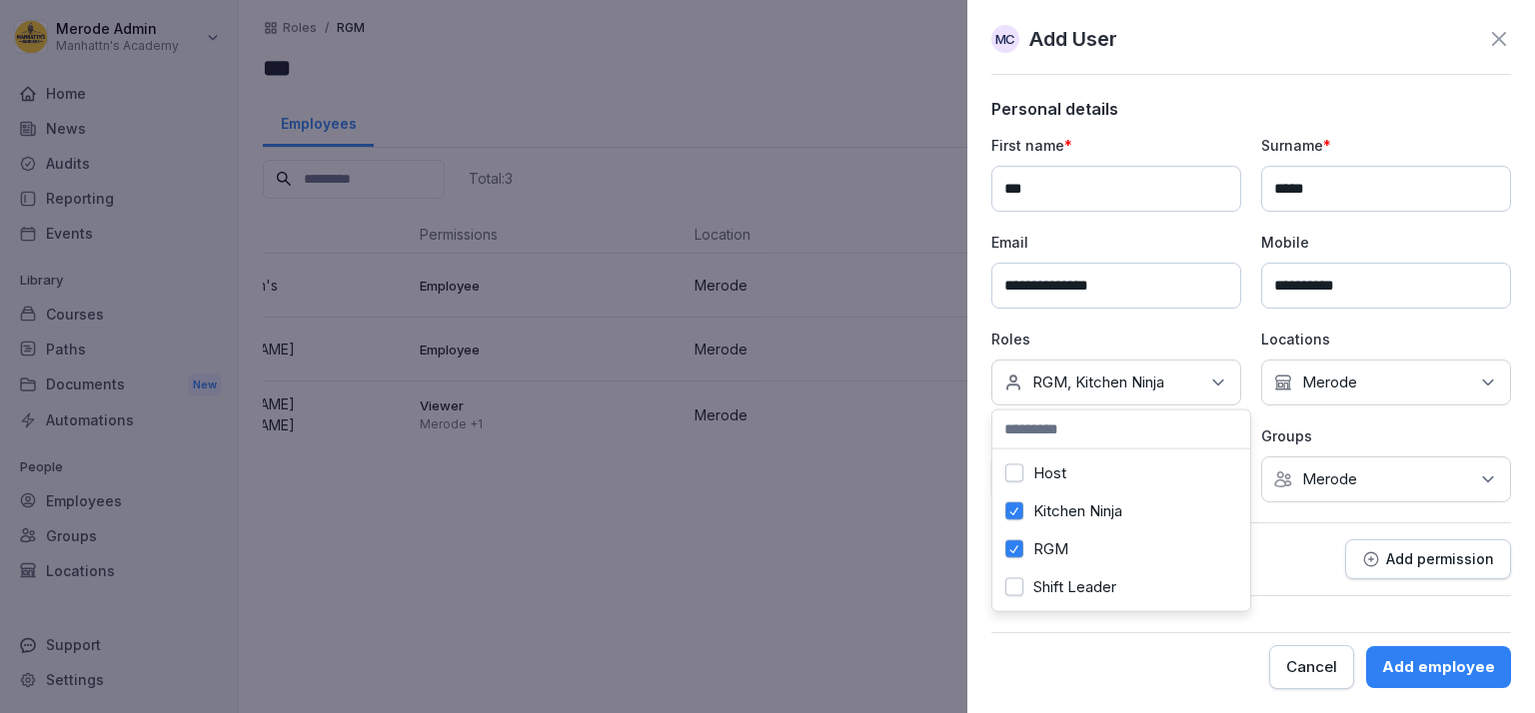
click at [1011, 474] on button "Host" at bounding box center [1014, 474] width 18 height 18
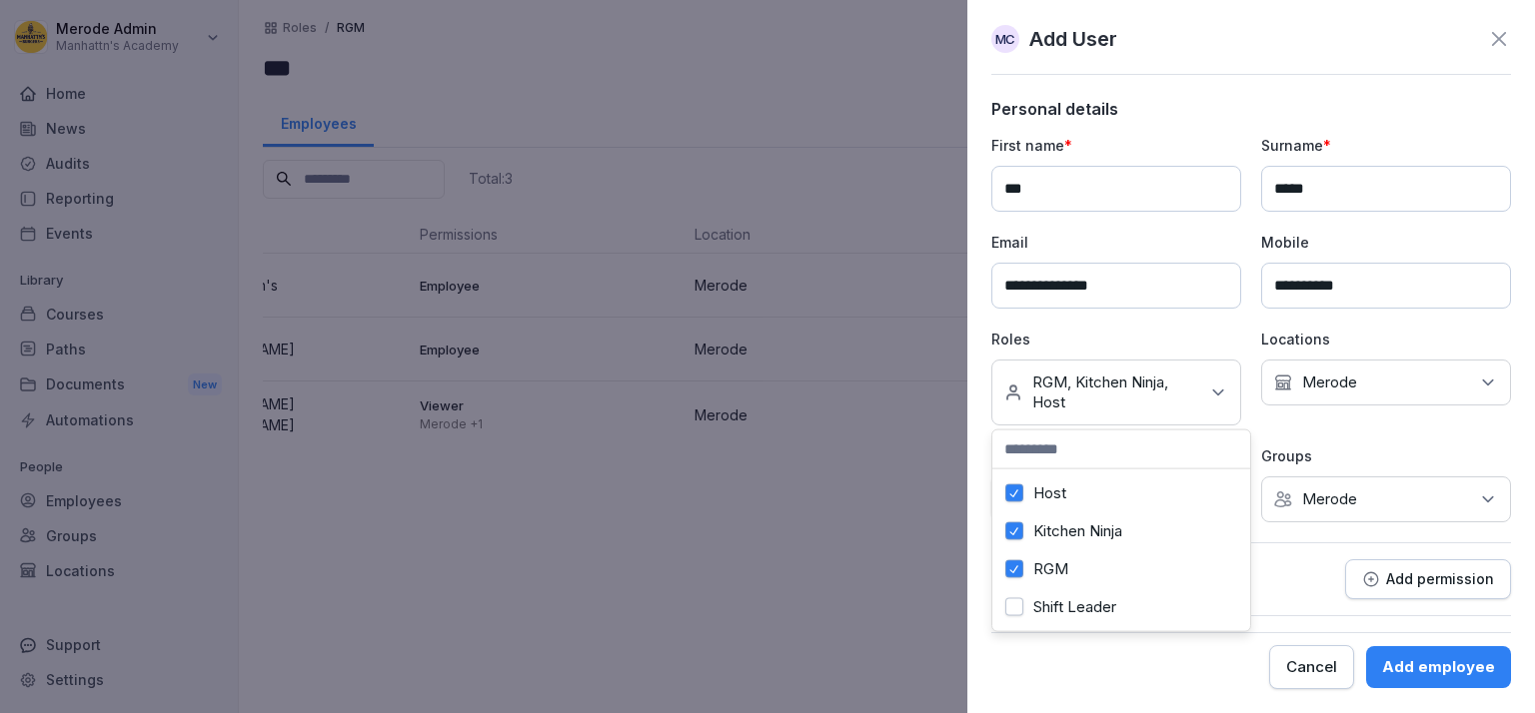
scroll to position [16, 0]
click at [1017, 599] on button "Shift Leader" at bounding box center [1014, 608] width 18 height 18
click at [1015, 561] on button "RGM" at bounding box center [1014, 570] width 18 height 18
click at [1444, 577] on p "Add permission" at bounding box center [1440, 580] width 108 height 16
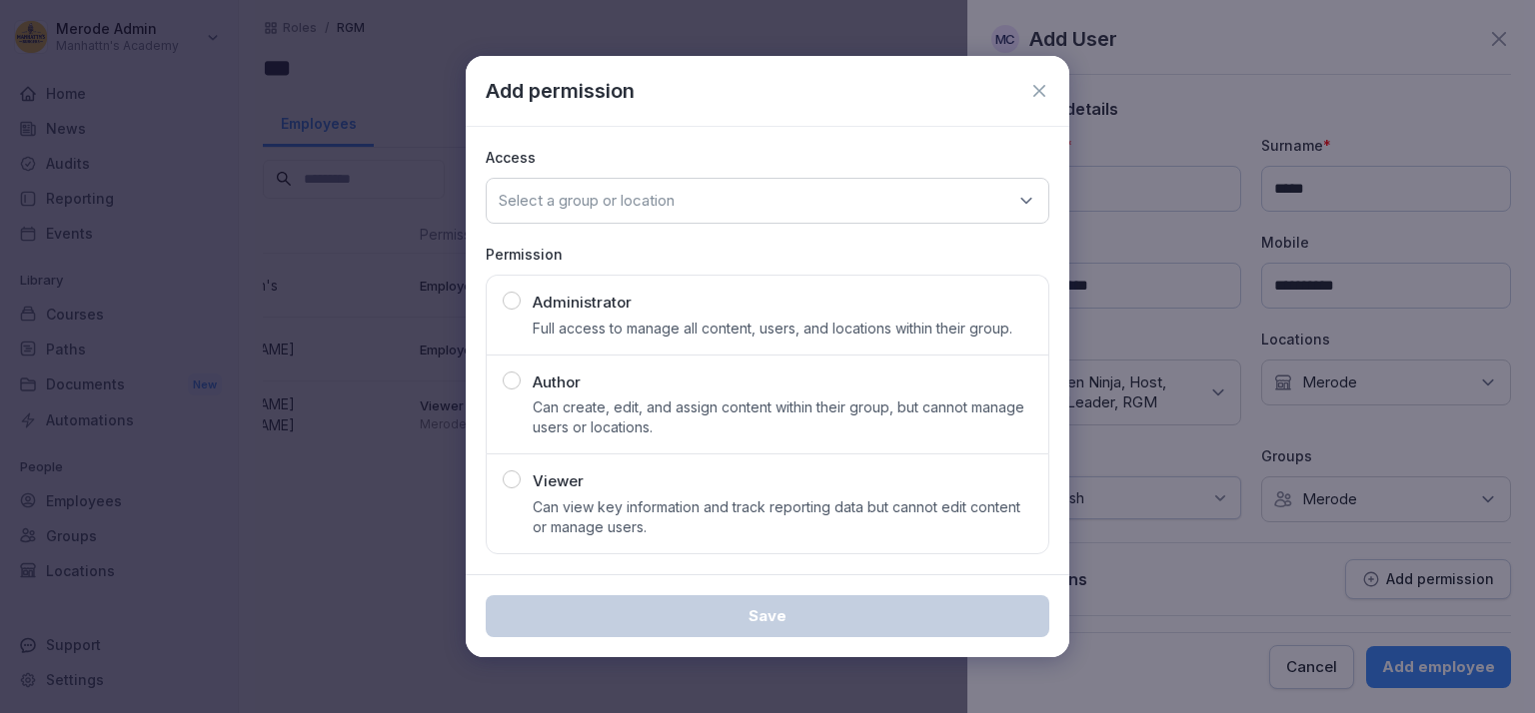
click at [1034, 83] on icon at bounding box center [1039, 91] width 20 height 20
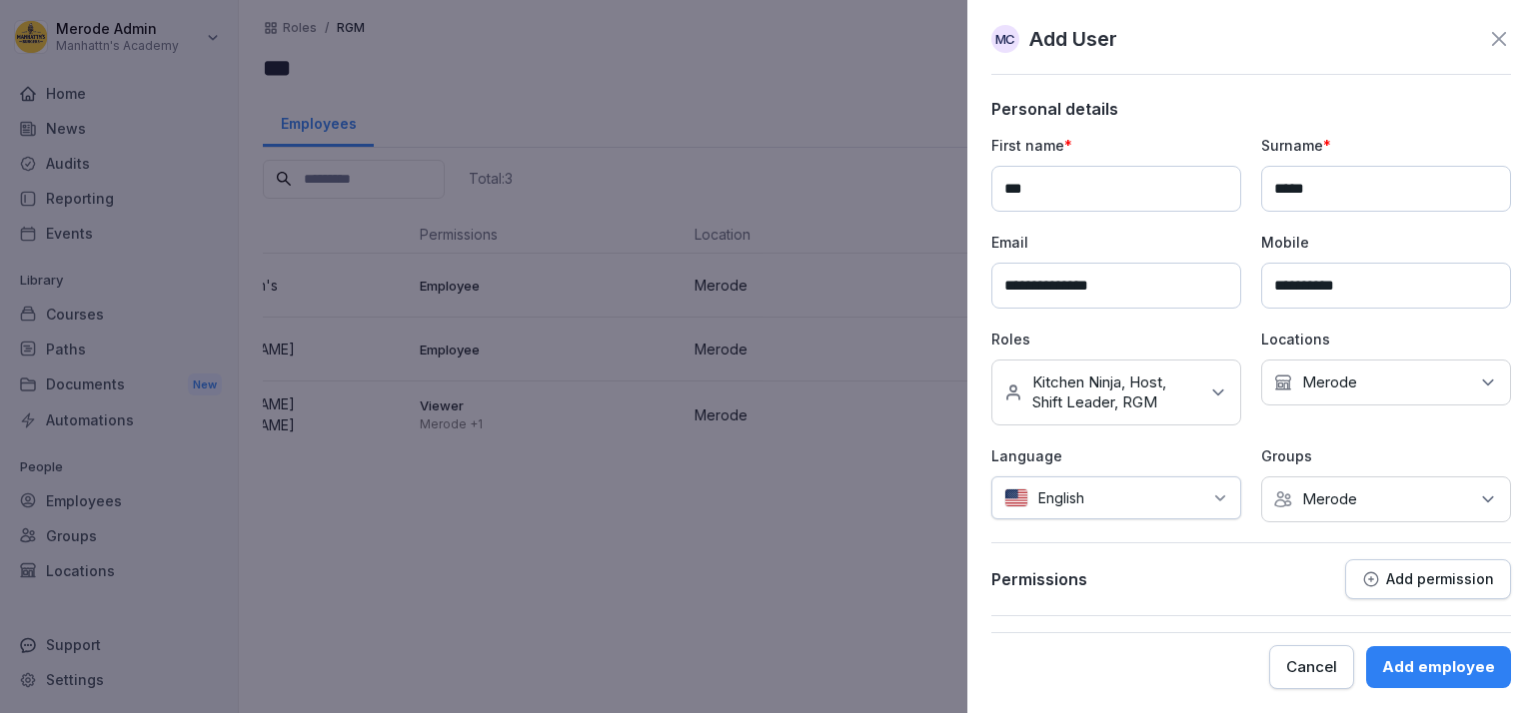
click at [1164, 488] on div at bounding box center [1148, 498] width 108 height 21
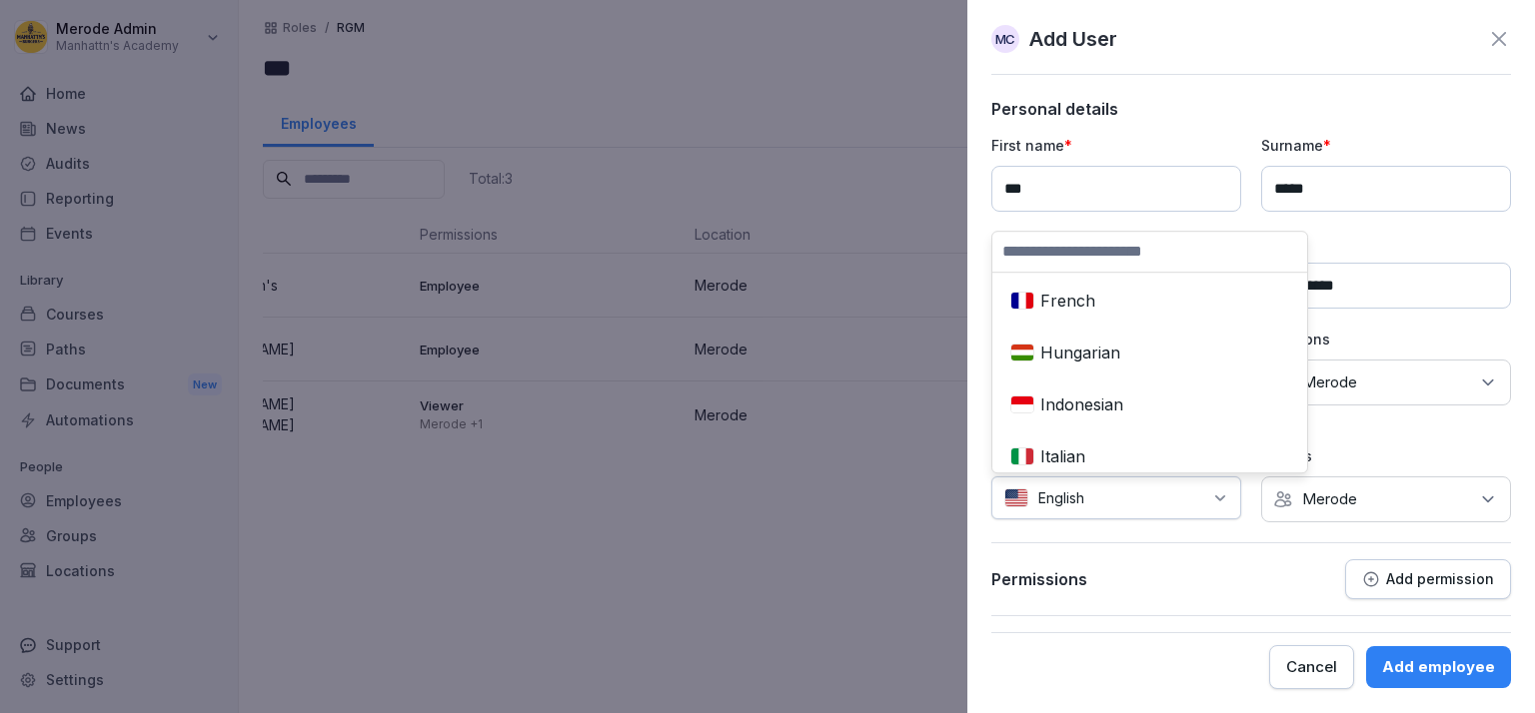
scroll to position [487, 0]
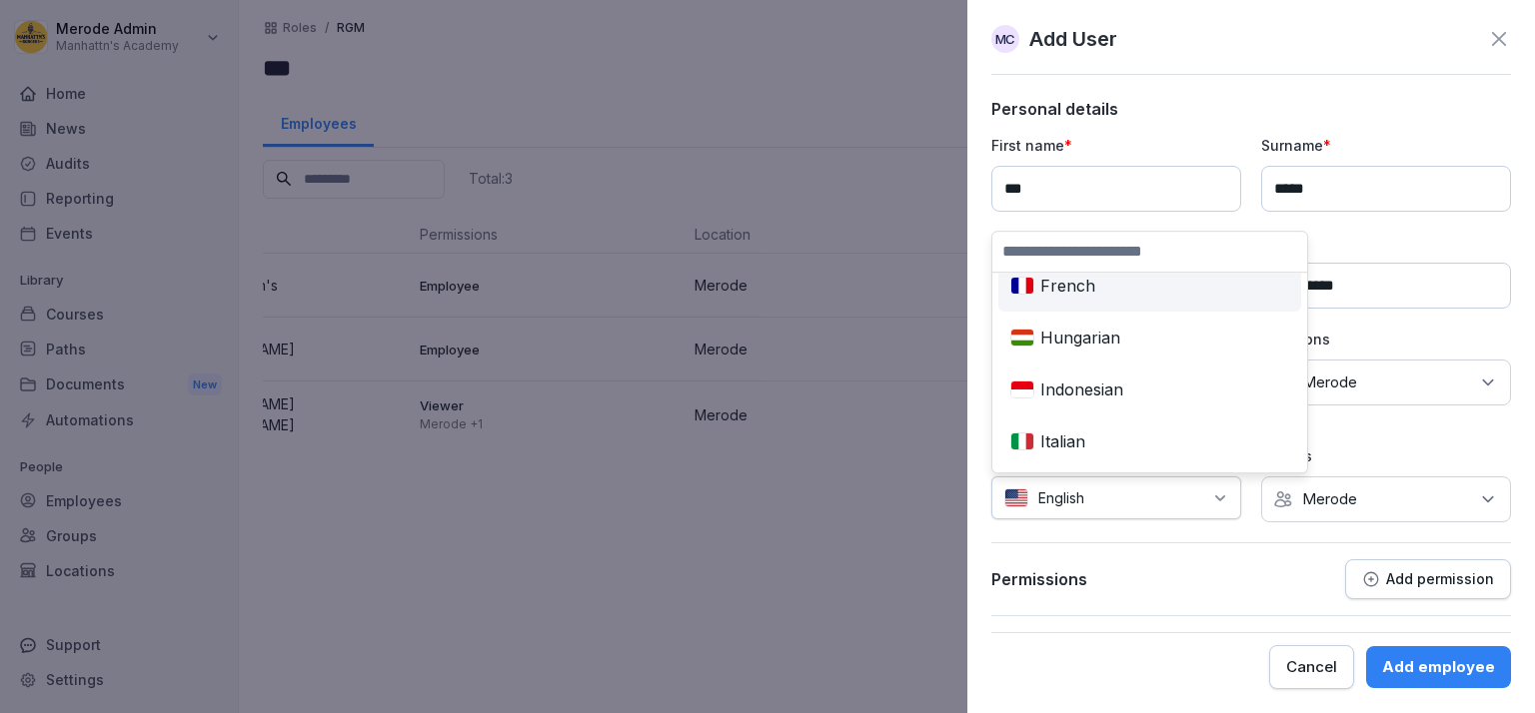
click at [1040, 289] on div "French" at bounding box center [1149, 286] width 295 height 44
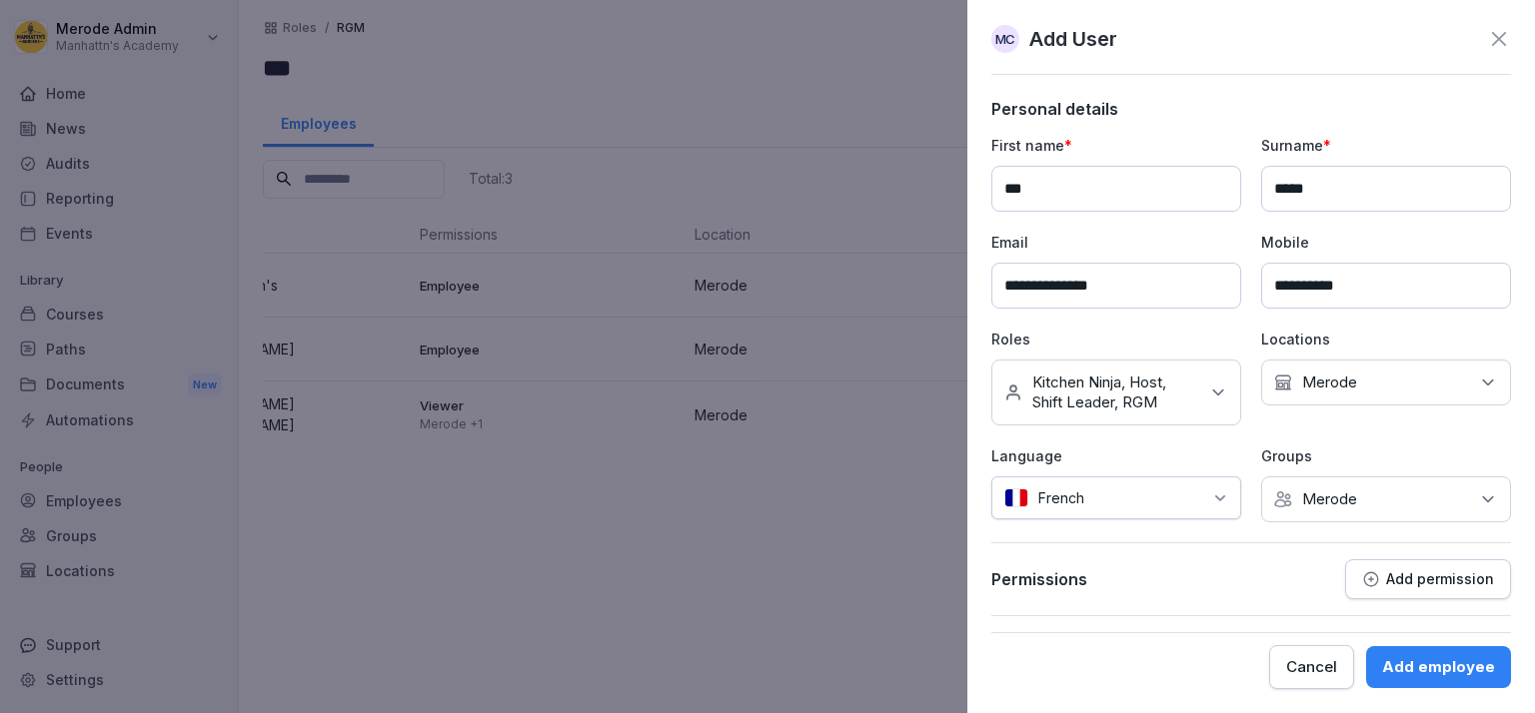
click at [1331, 190] on input "*****" at bounding box center [1386, 189] width 250 height 46
type input "*****"
click at [1148, 288] on input "**********" at bounding box center [1116, 286] width 250 height 46
click at [1125, 285] on input "**********" at bounding box center [1116, 286] width 250 height 46
click at [1032, 283] on input "**********" at bounding box center [1116, 286] width 250 height 46
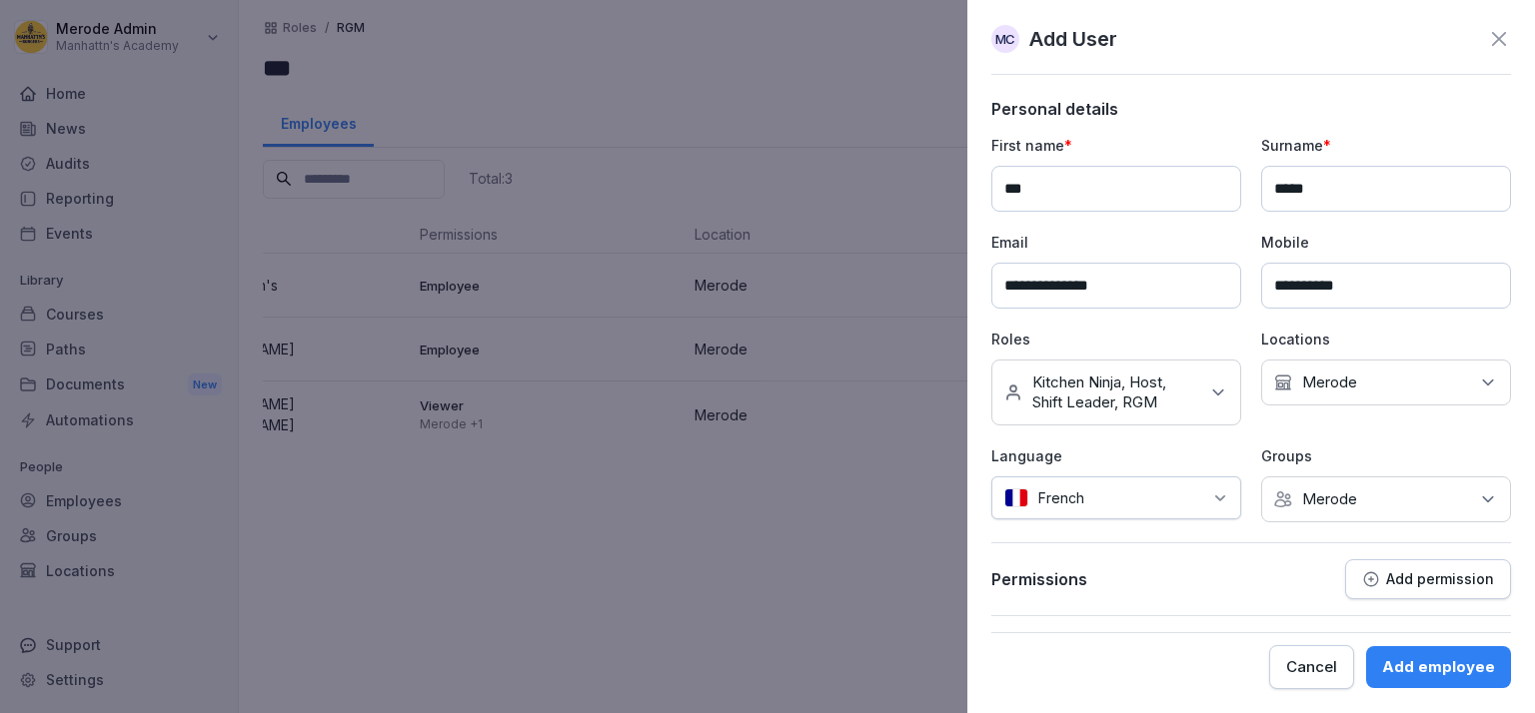
type input "**********"
click at [1420, 662] on div "Add employee" at bounding box center [1438, 667] width 113 height 22
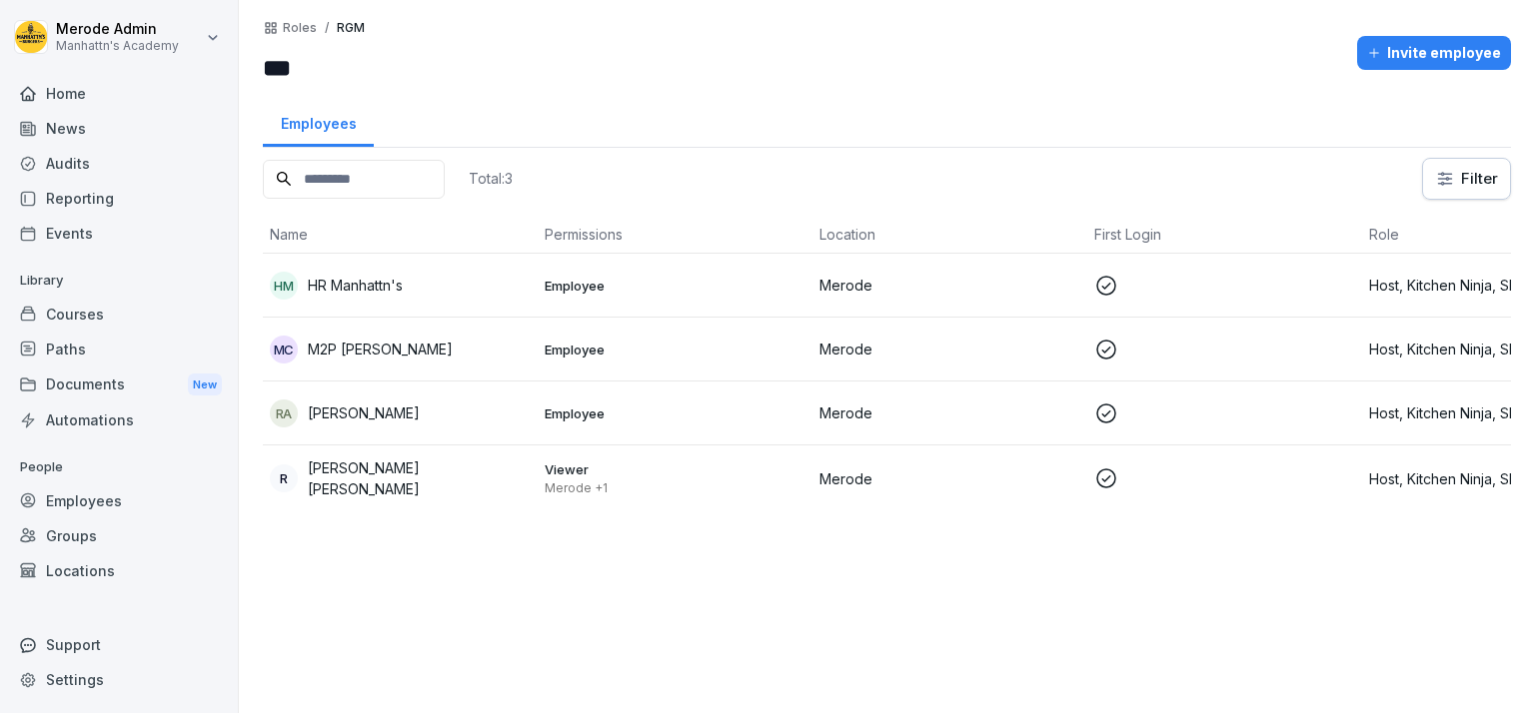
scroll to position [0, 0]
click at [343, 285] on p "HR Manhattn's" at bounding box center [356, 285] width 95 height 21
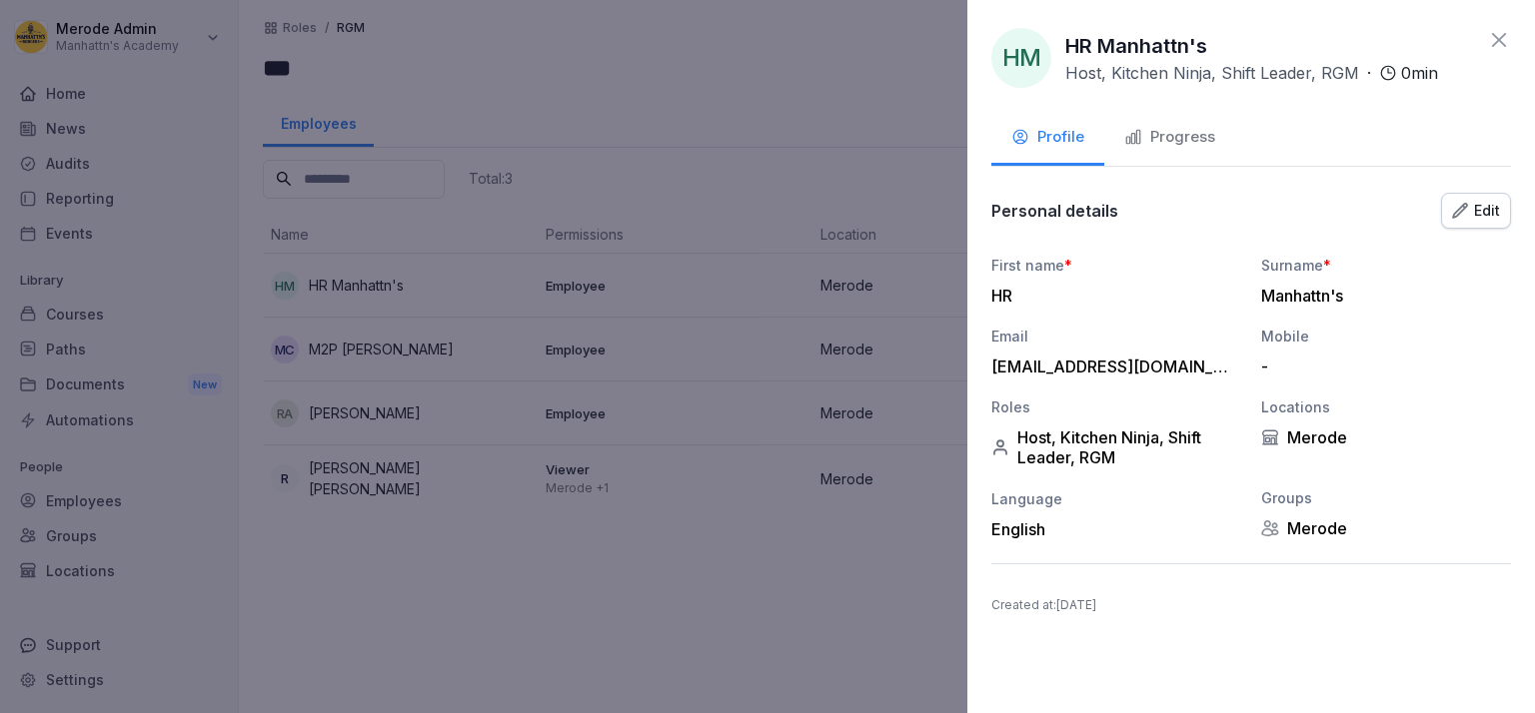
click at [1494, 38] on icon at bounding box center [1499, 40] width 24 height 24
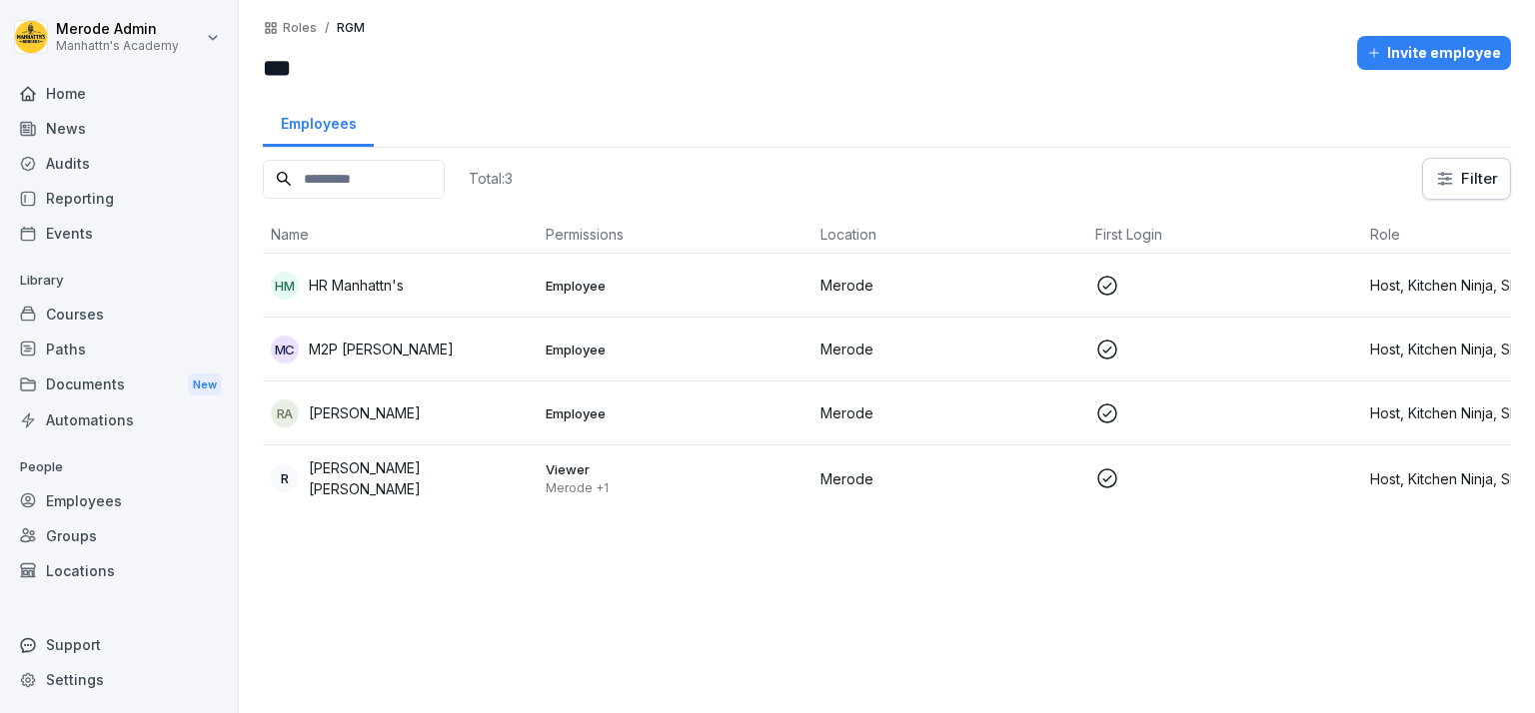
click at [67, 527] on div "Groups" at bounding box center [119, 536] width 218 height 35
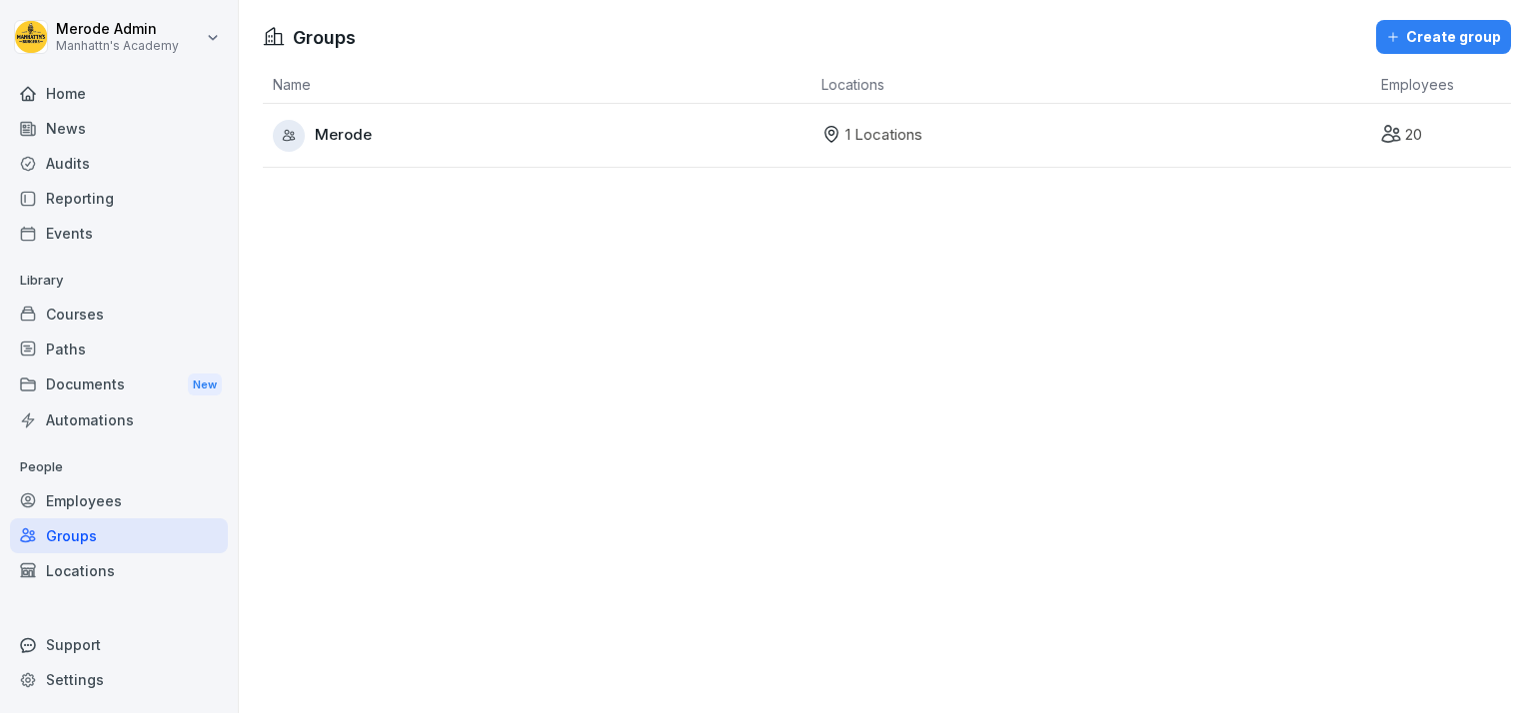
click at [68, 504] on div "Employees" at bounding box center [119, 501] width 218 height 35
